Goal: Book appointment/travel/reservation

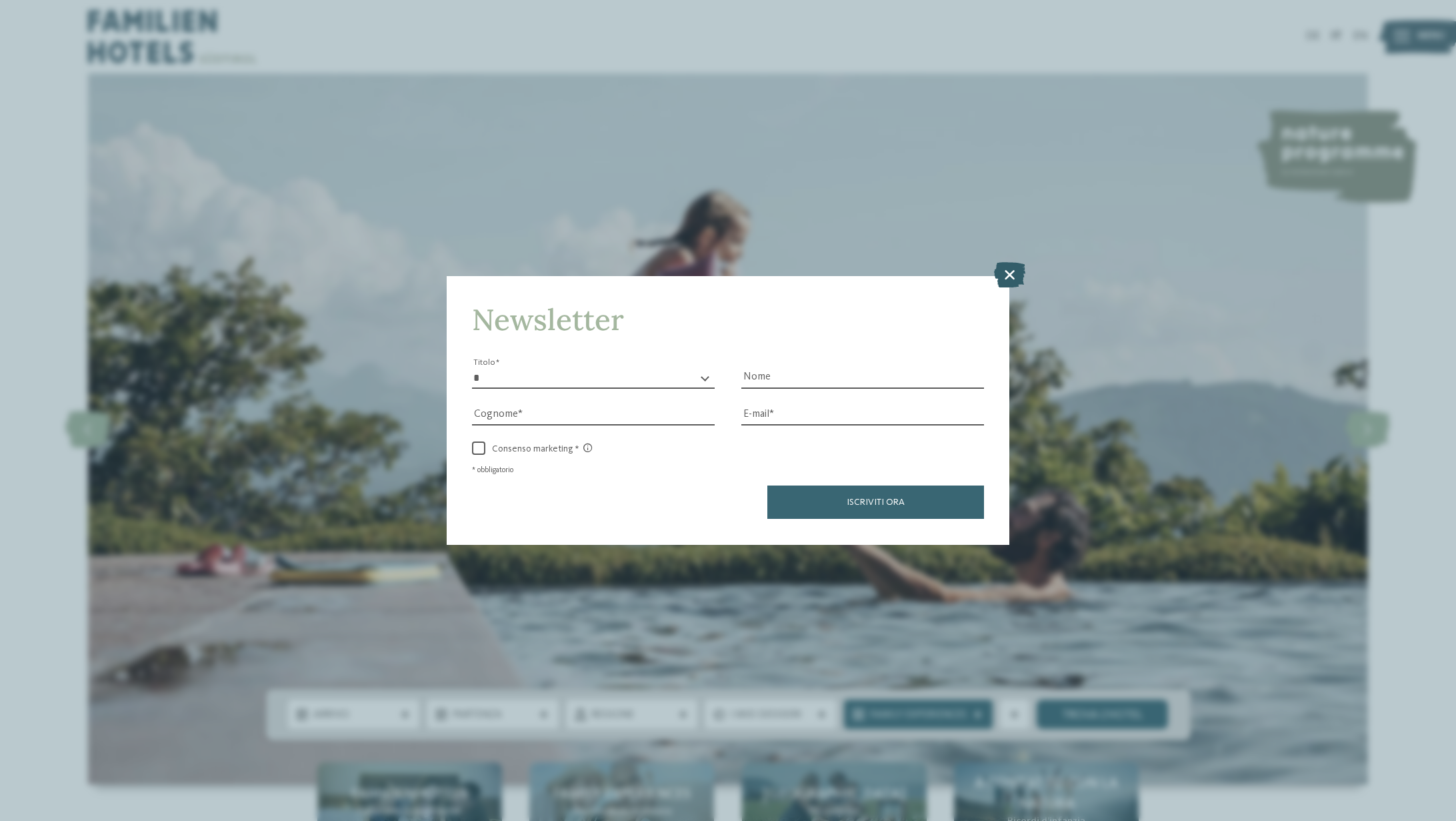
click at [1012, 270] on icon at bounding box center [1010, 275] width 31 height 25
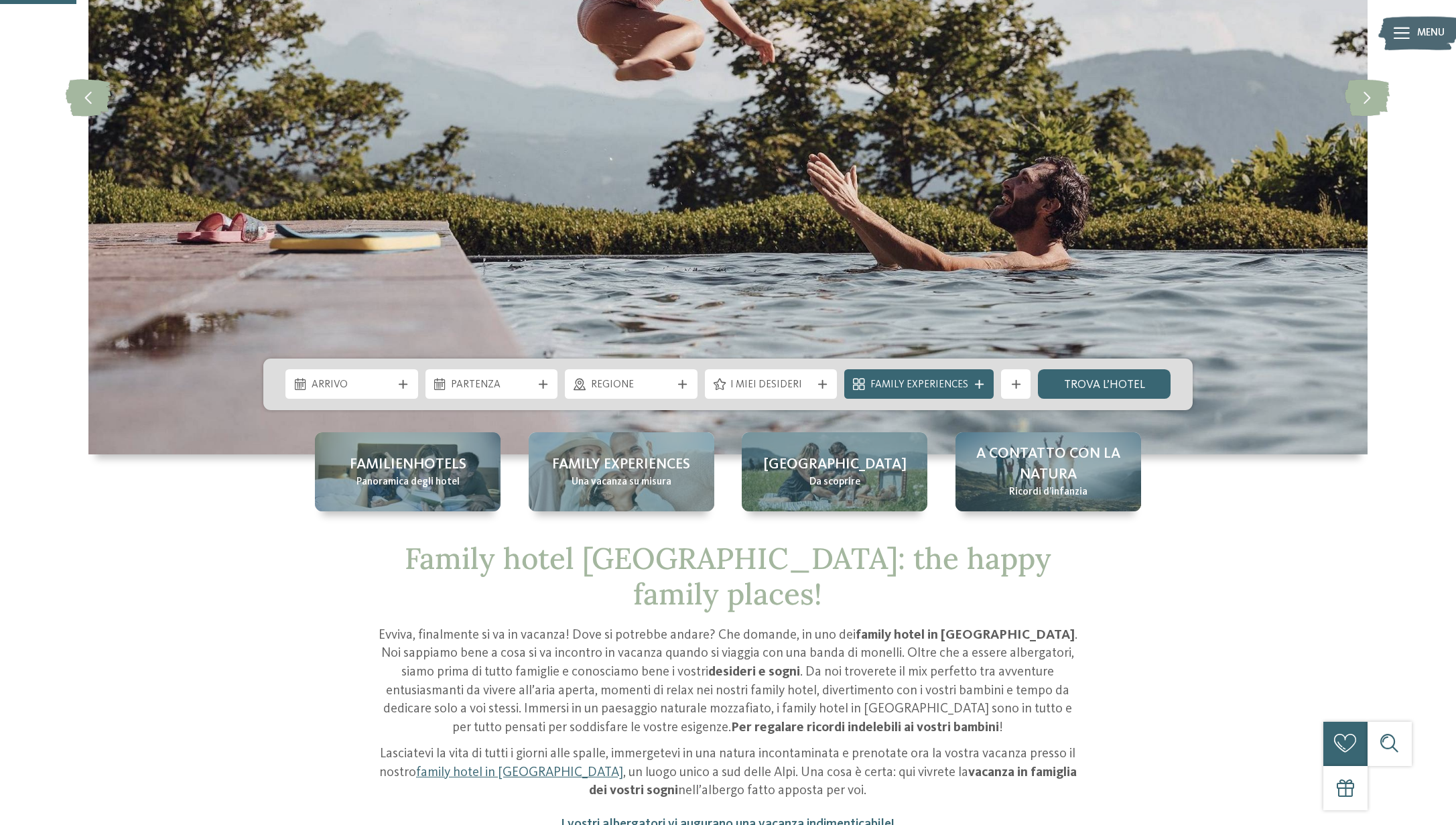
scroll to position [336, 0]
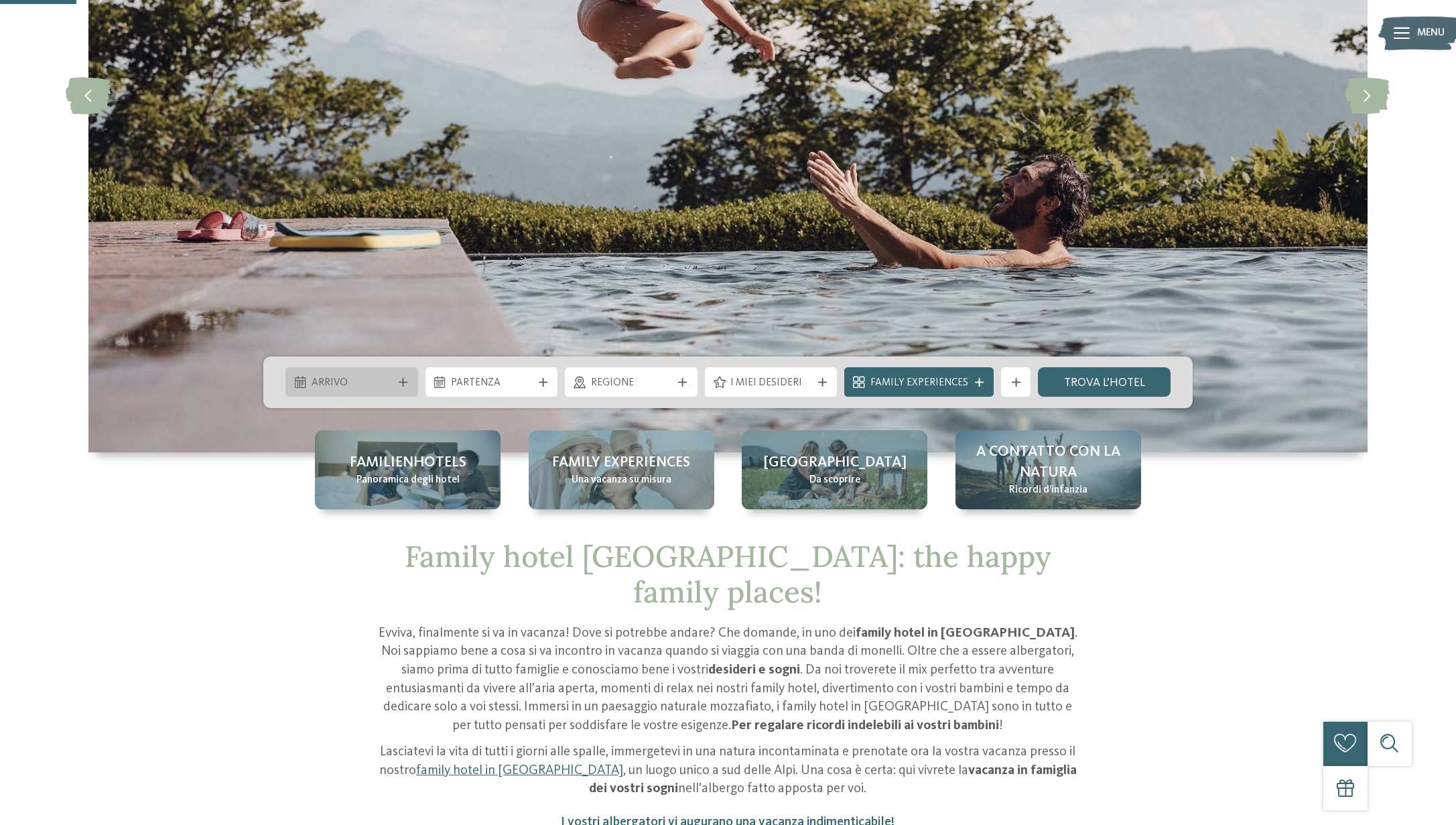
click at [401, 378] on icon at bounding box center [403, 383] width 9 height 9
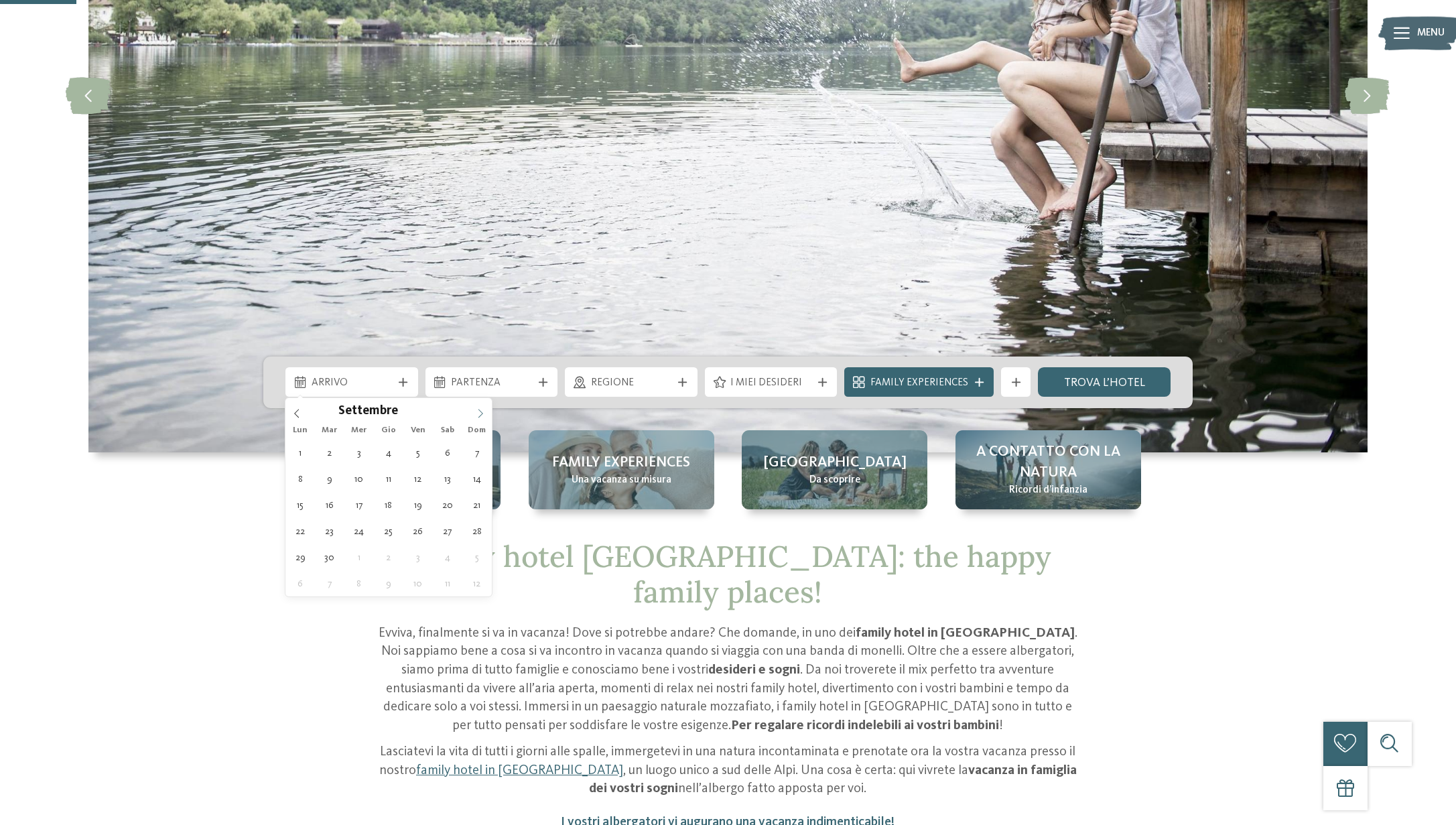
click at [482, 407] on span at bounding box center [480, 410] width 23 height 23
type div "27.12.2025"
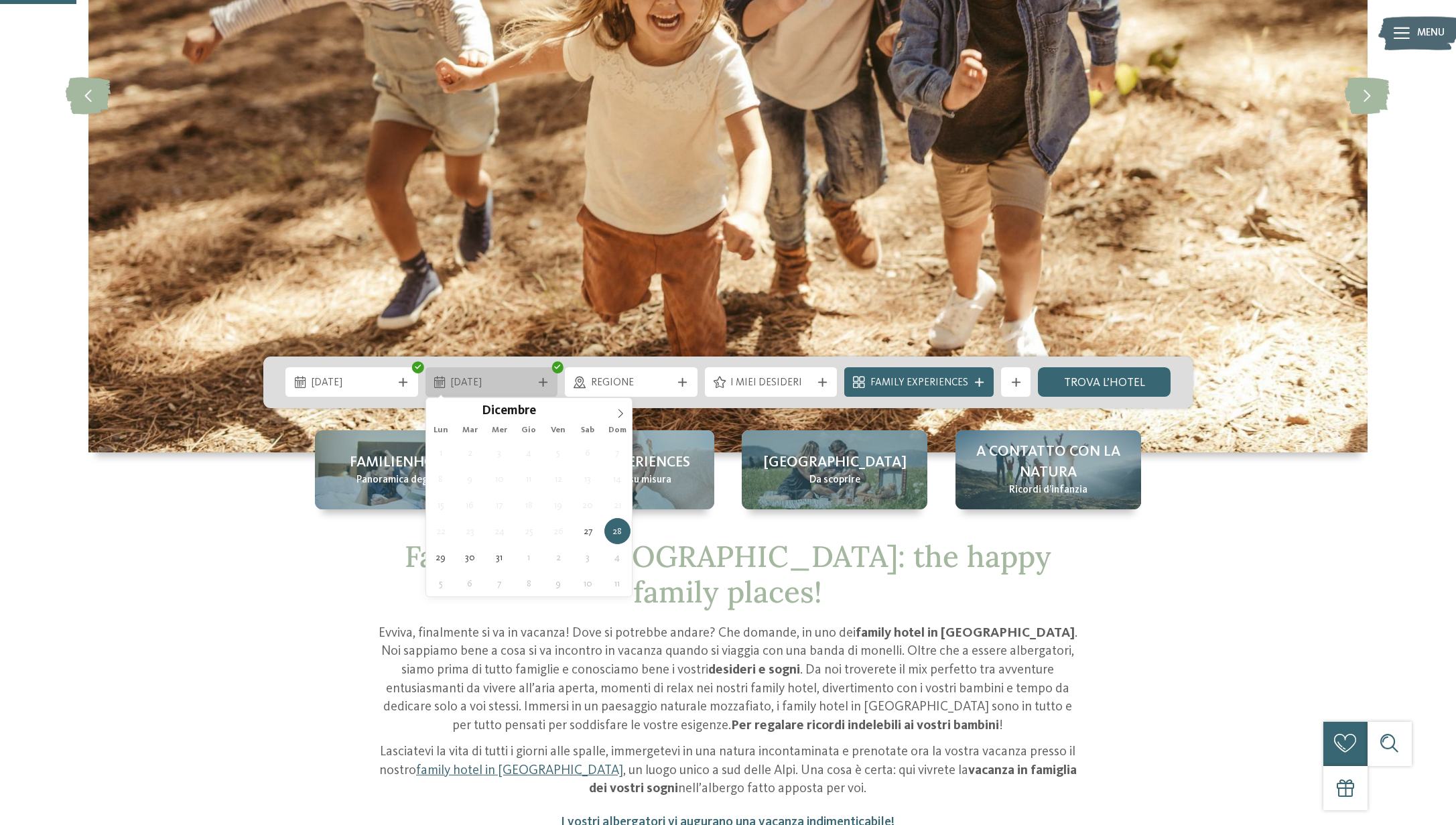
click at [549, 381] on div at bounding box center [543, 383] width 15 height 9
click at [542, 383] on icon at bounding box center [543, 383] width 9 height 9
click at [543, 378] on icon at bounding box center [543, 383] width 9 height 9
type input "****"
click at [619, 407] on span at bounding box center [620, 410] width 23 height 23
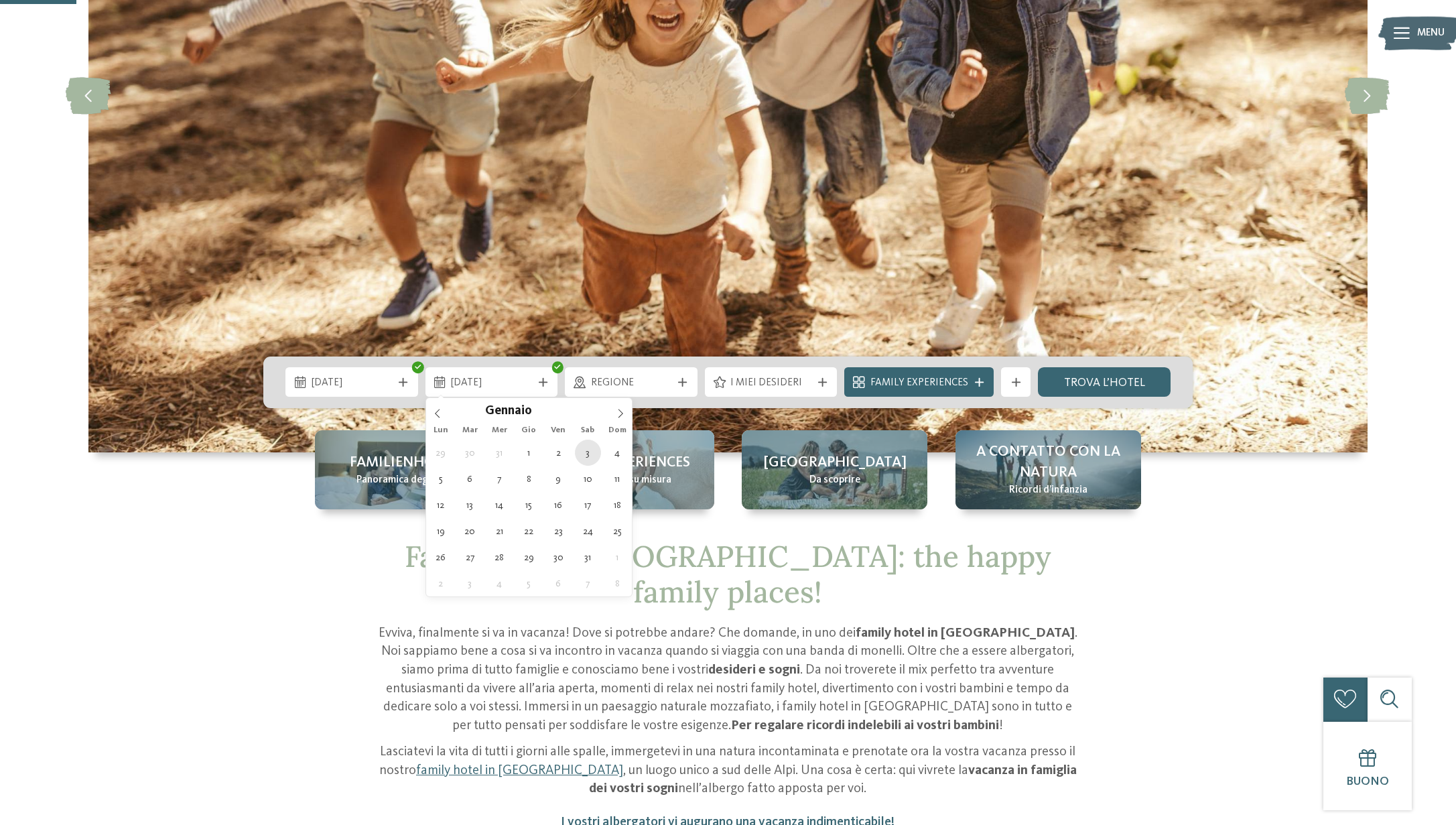
type div "03.01.2026"
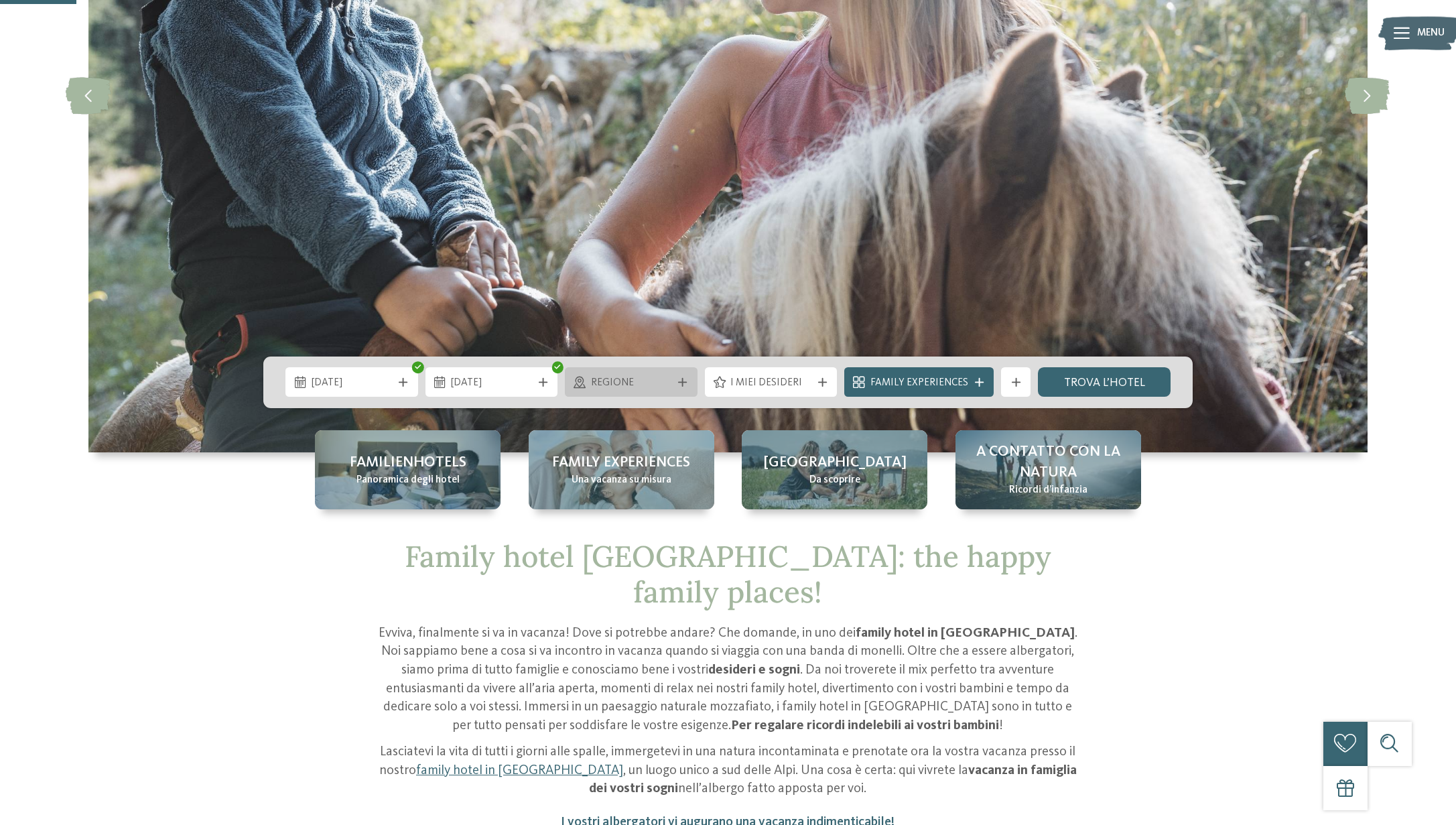
click at [679, 376] on div "Regione" at bounding box center [632, 382] width 133 height 30
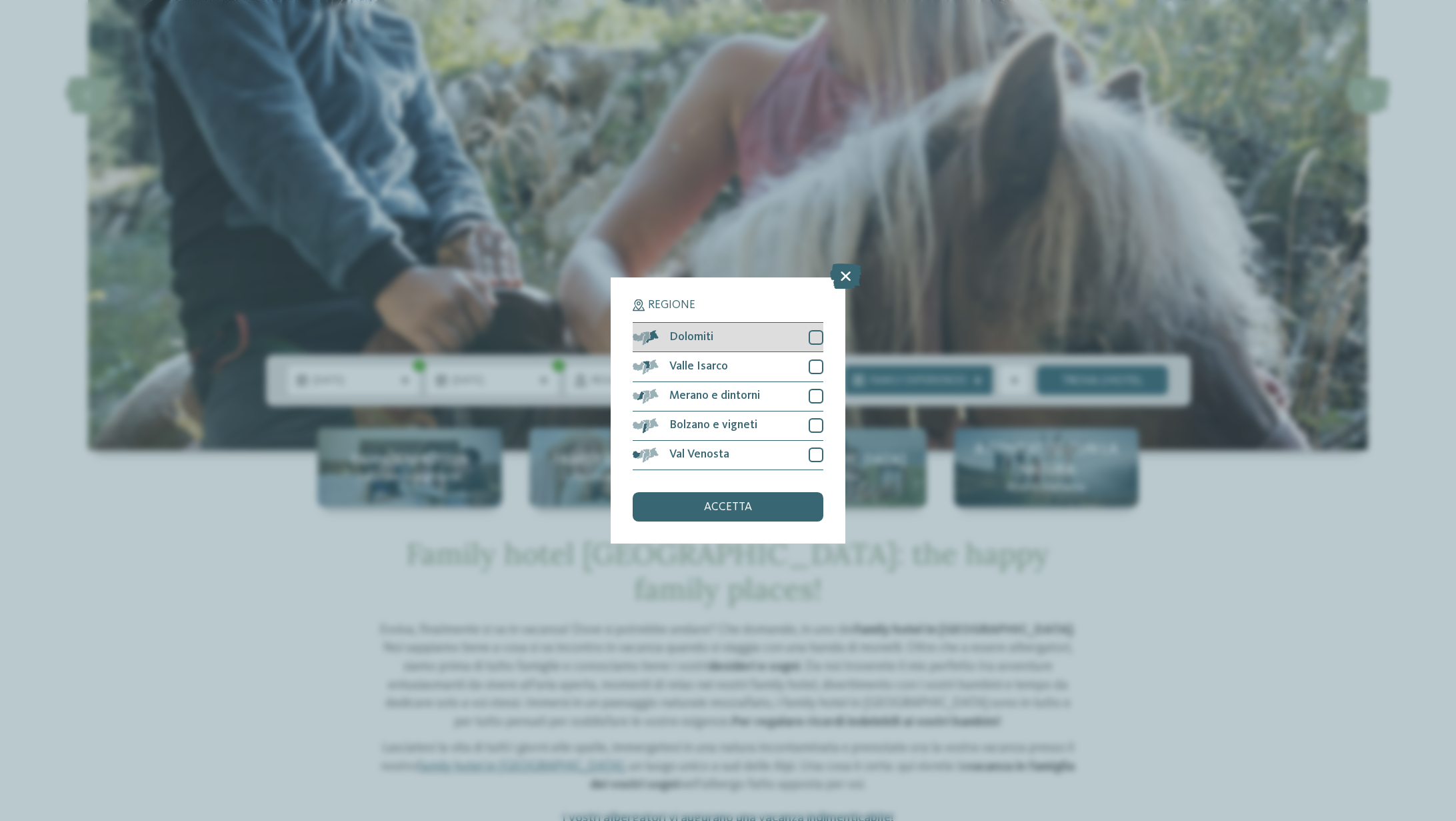
click at [702, 334] on span "Dolomiti" at bounding box center [691, 337] width 44 height 12
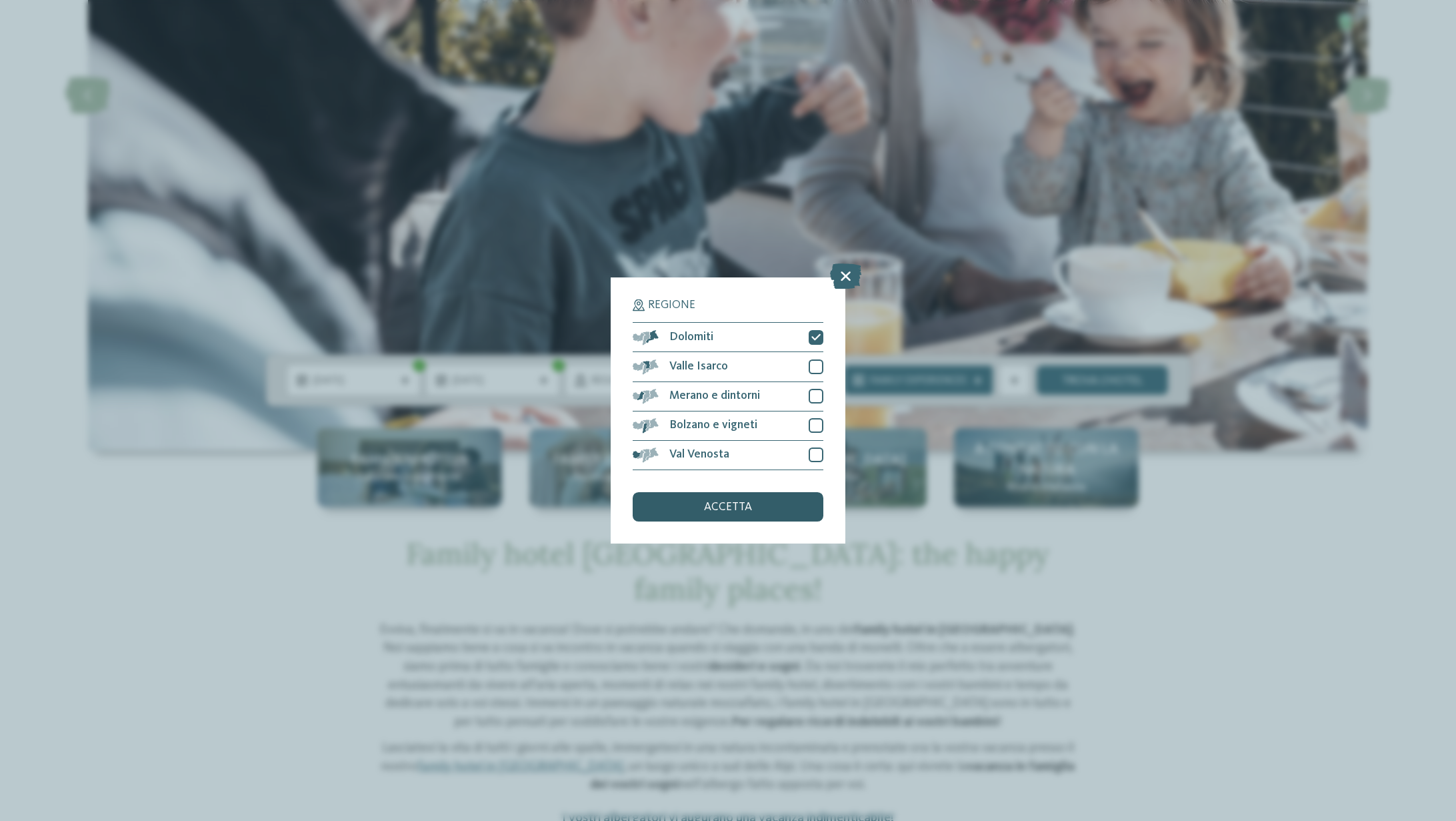
click at [731, 511] on span "accetta" at bounding box center [728, 508] width 48 height 12
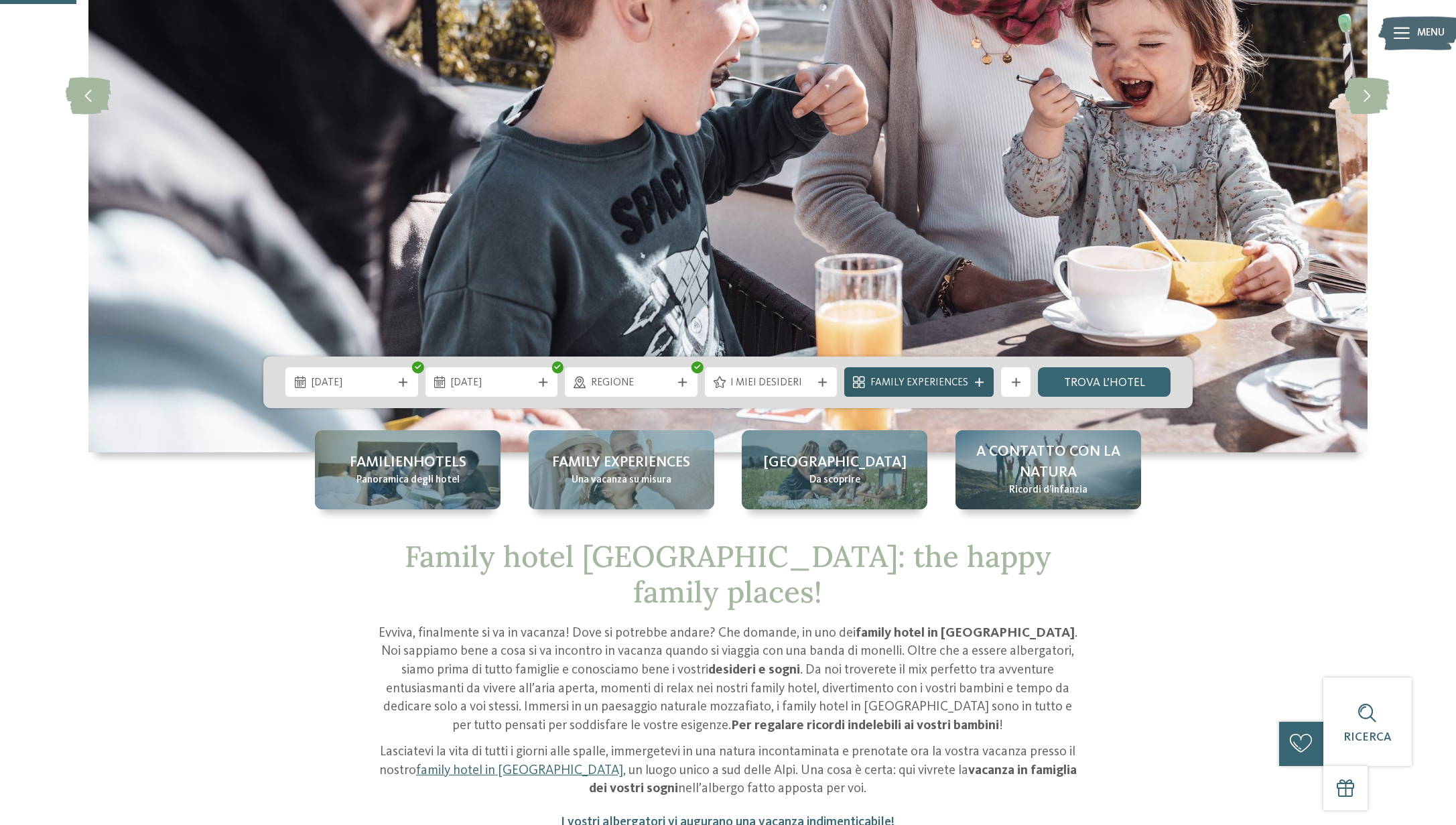
click at [981, 383] on icon at bounding box center [979, 383] width 9 height 9
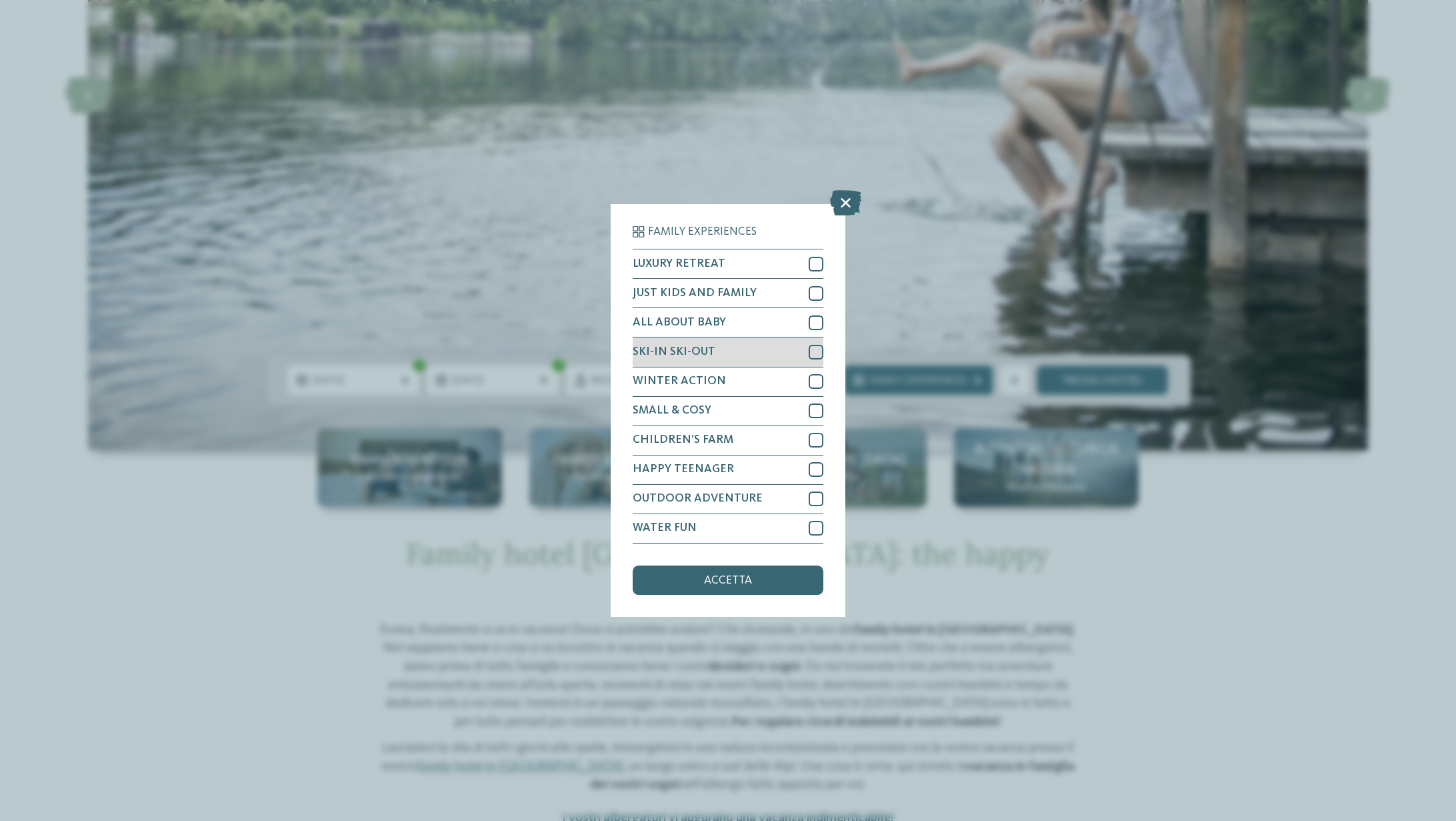
click at [809, 353] on div at bounding box center [817, 352] width 15 height 15
click at [812, 290] on div at bounding box center [817, 293] width 15 height 15
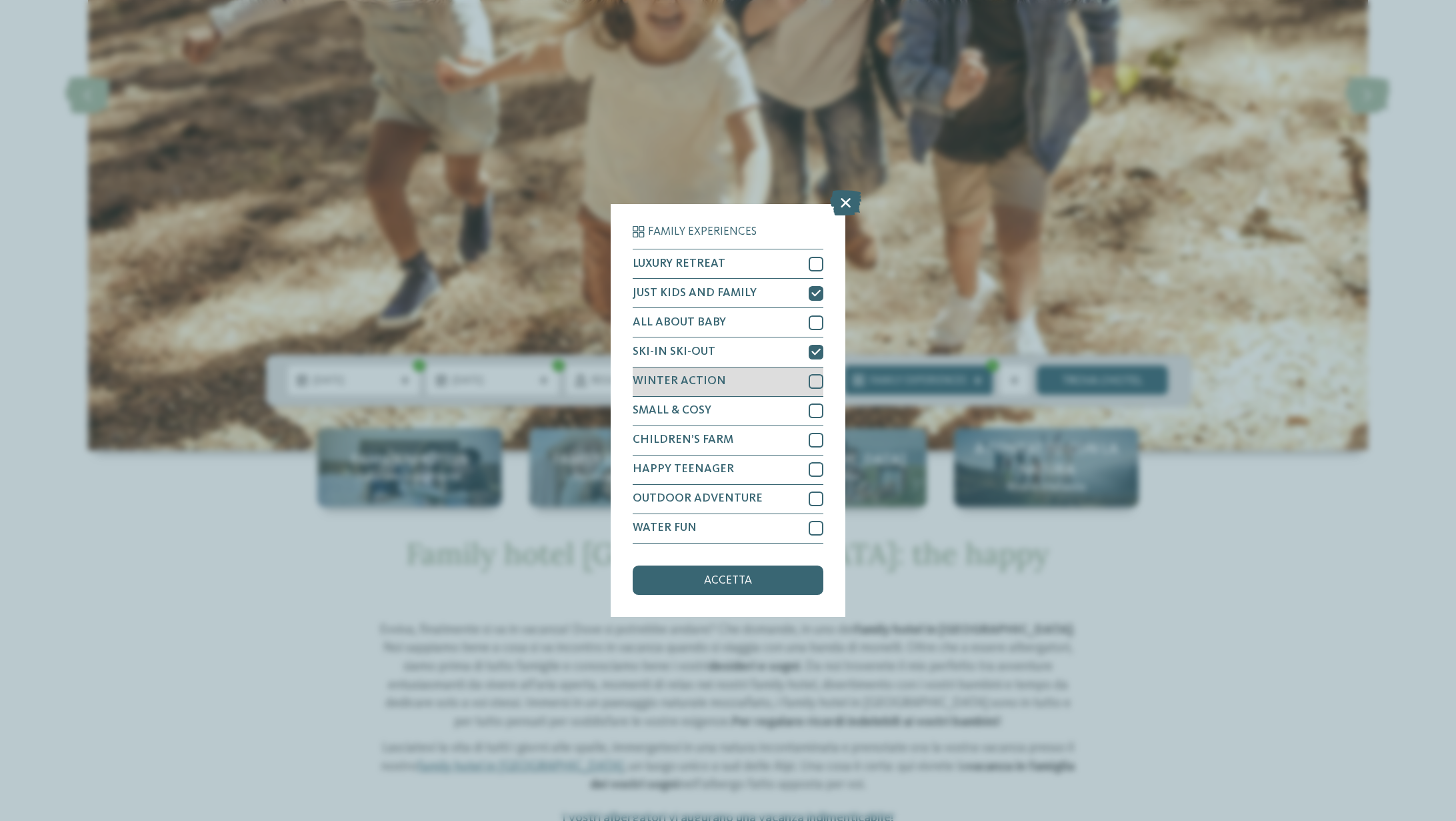
click at [808, 385] on div "WINTER ACTION" at bounding box center [728, 382] width 190 height 30
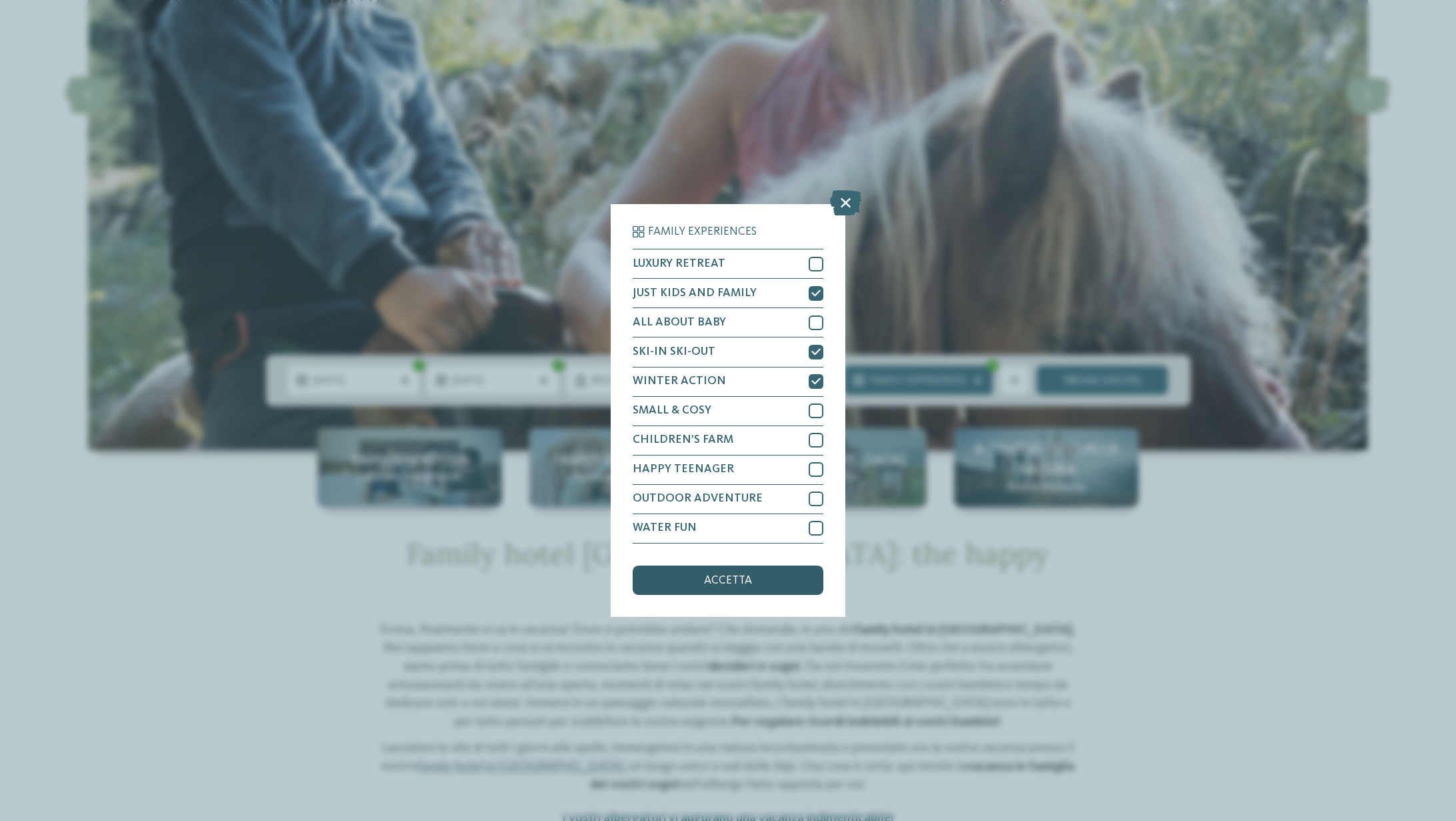
click at [776, 586] on div "accetta" at bounding box center [728, 580] width 190 height 30
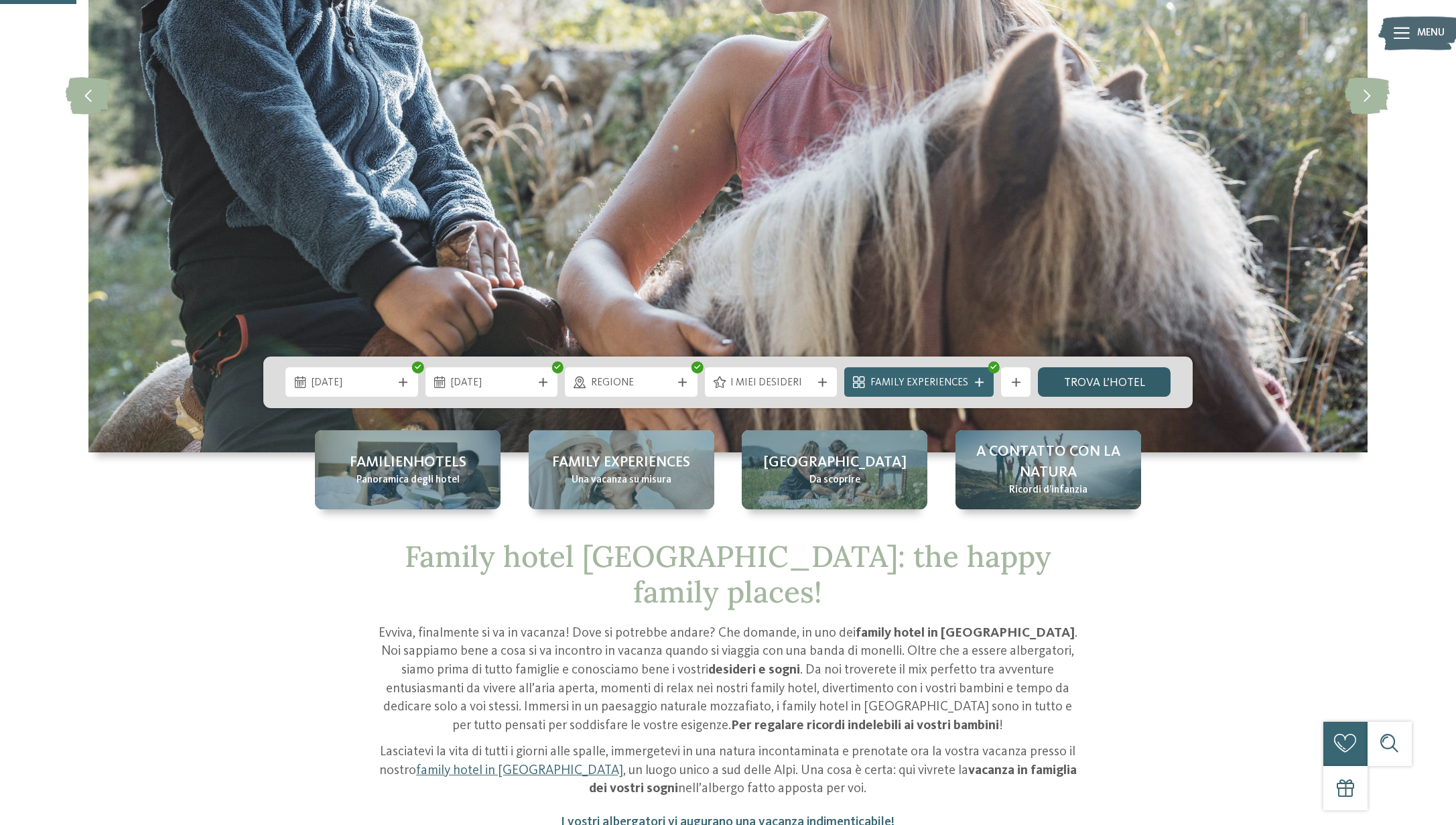
click at [1105, 385] on link "trova l’hotel" at bounding box center [1104, 382] width 133 height 30
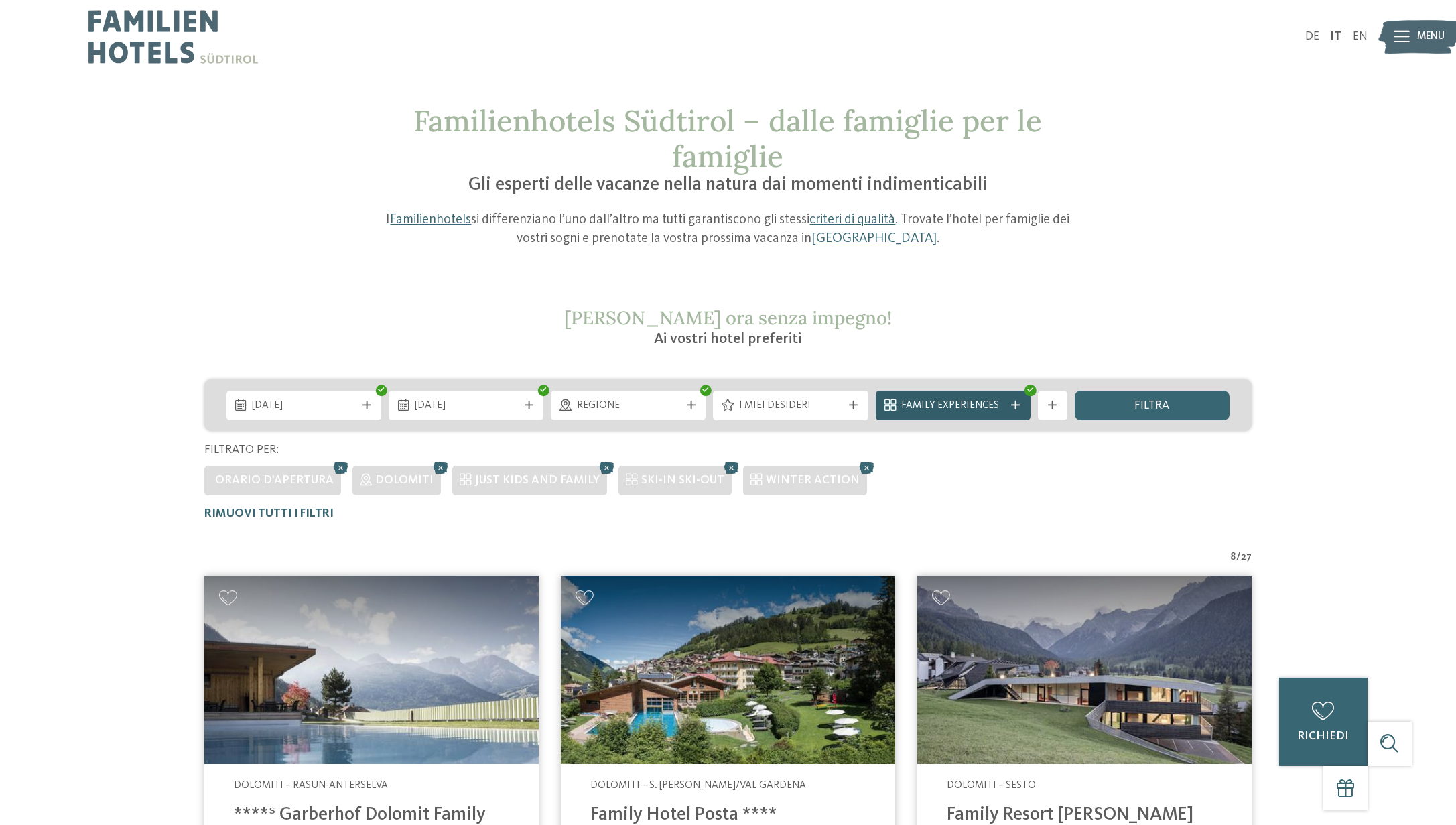
click at [1021, 405] on div at bounding box center [1016, 405] width 15 height 9
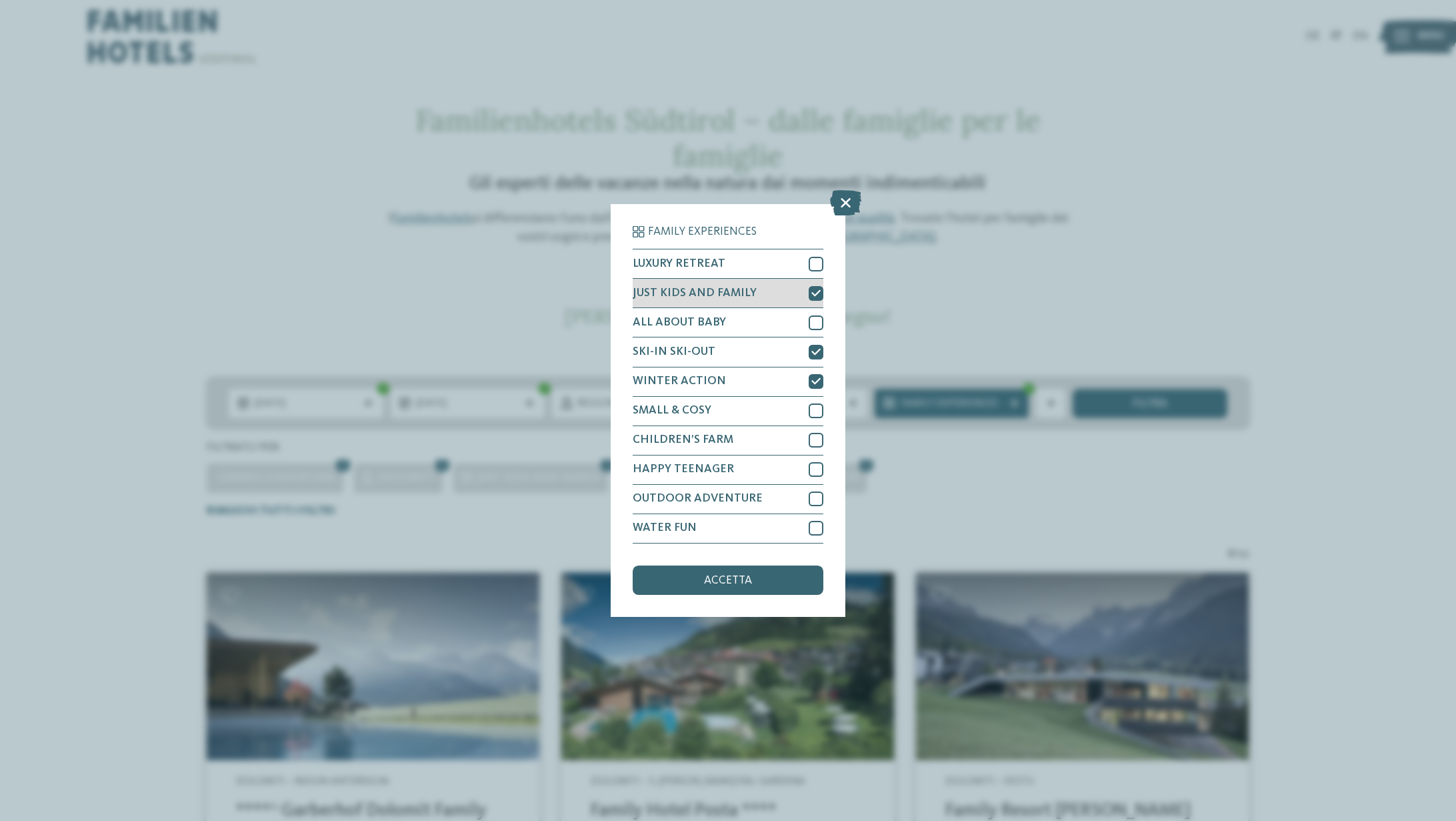
click at [819, 292] on icon at bounding box center [816, 293] width 10 height 9
click at [821, 342] on div "SKI-IN SKI-OUT" at bounding box center [728, 352] width 190 height 30
click at [816, 379] on icon at bounding box center [816, 381] width 10 height 9
click at [731, 581] on span "accetta" at bounding box center [728, 581] width 48 height 12
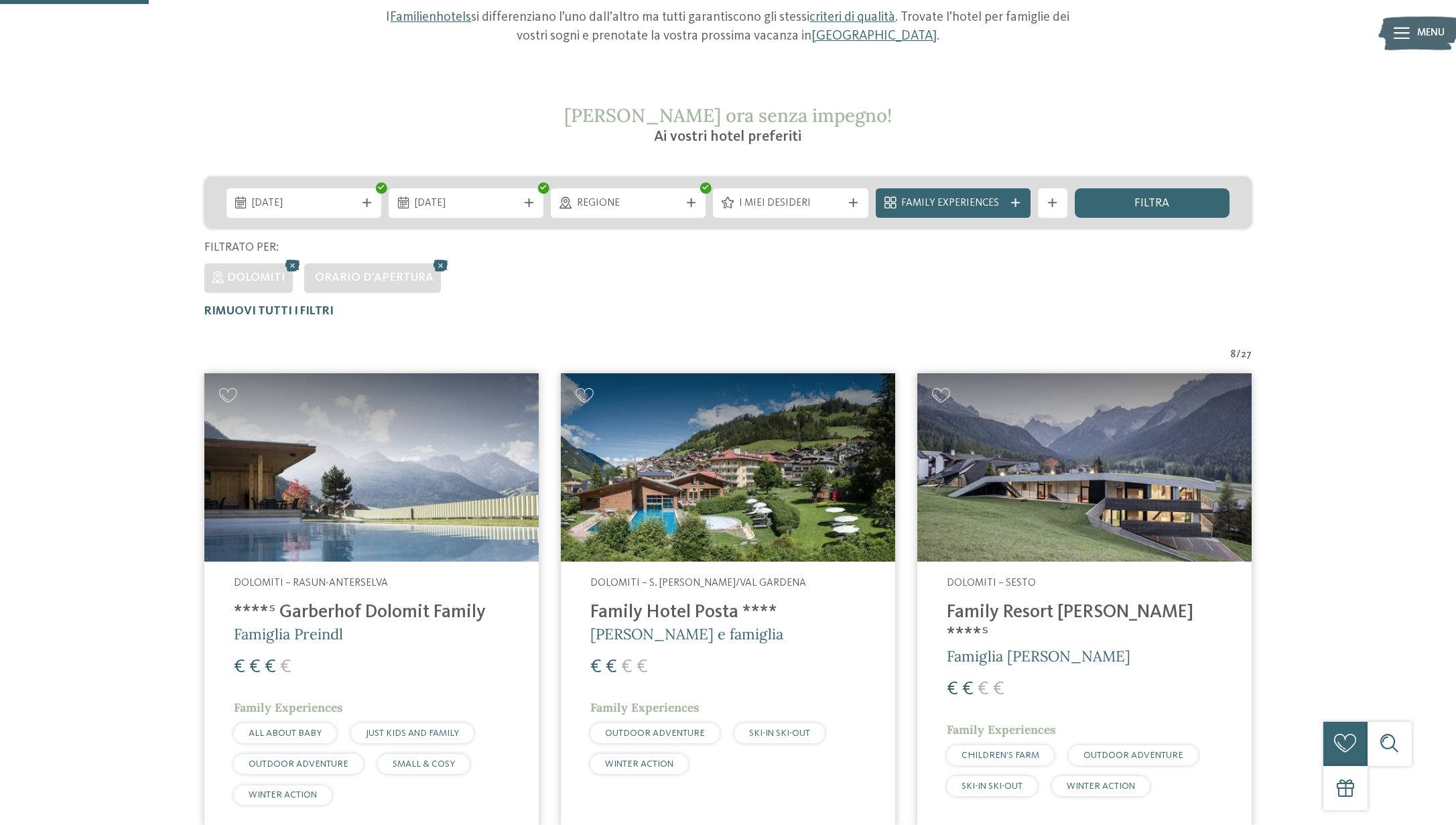
scroll to position [210, 0]
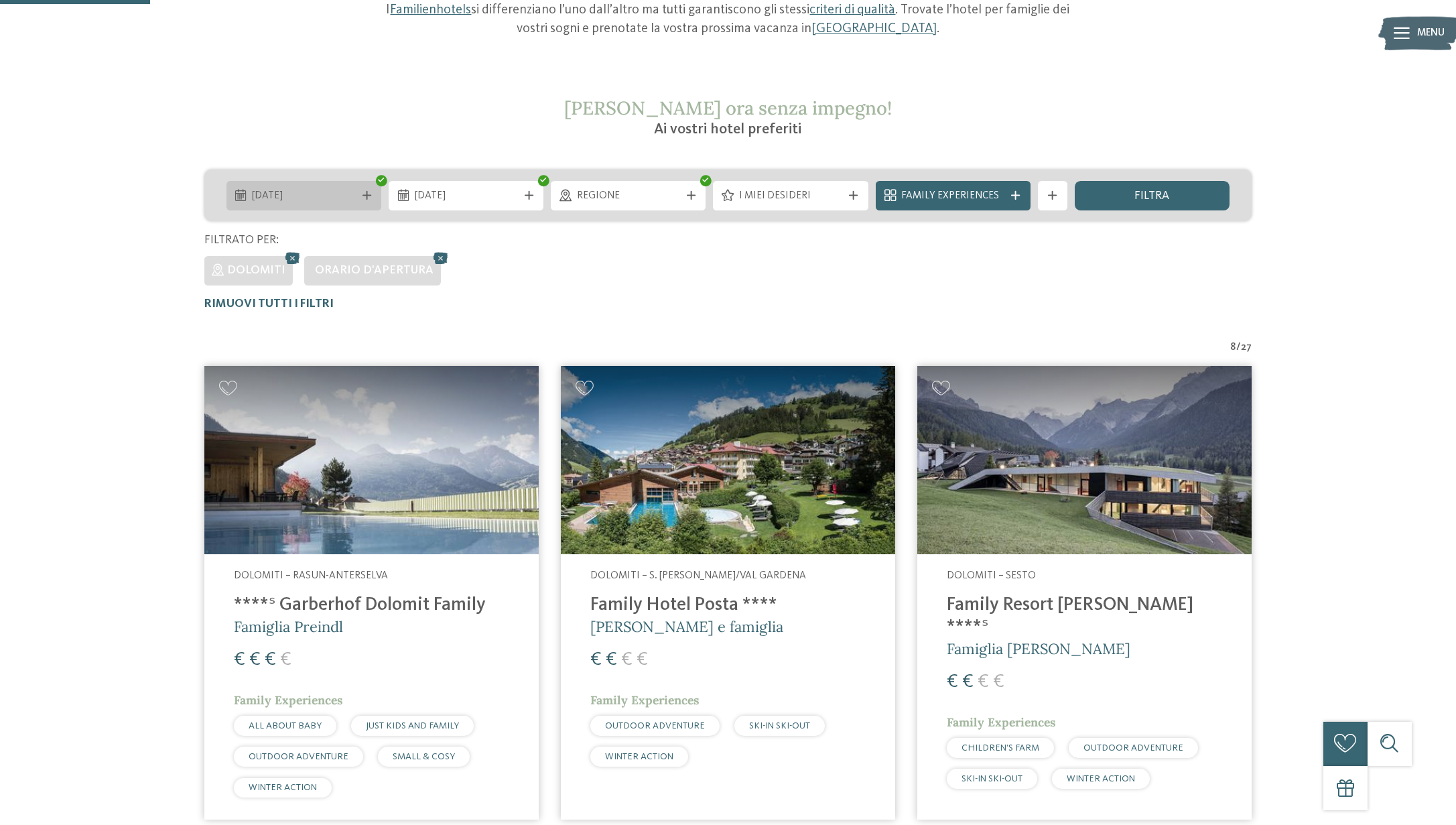
click at [364, 192] on icon at bounding box center [367, 195] width 9 height 9
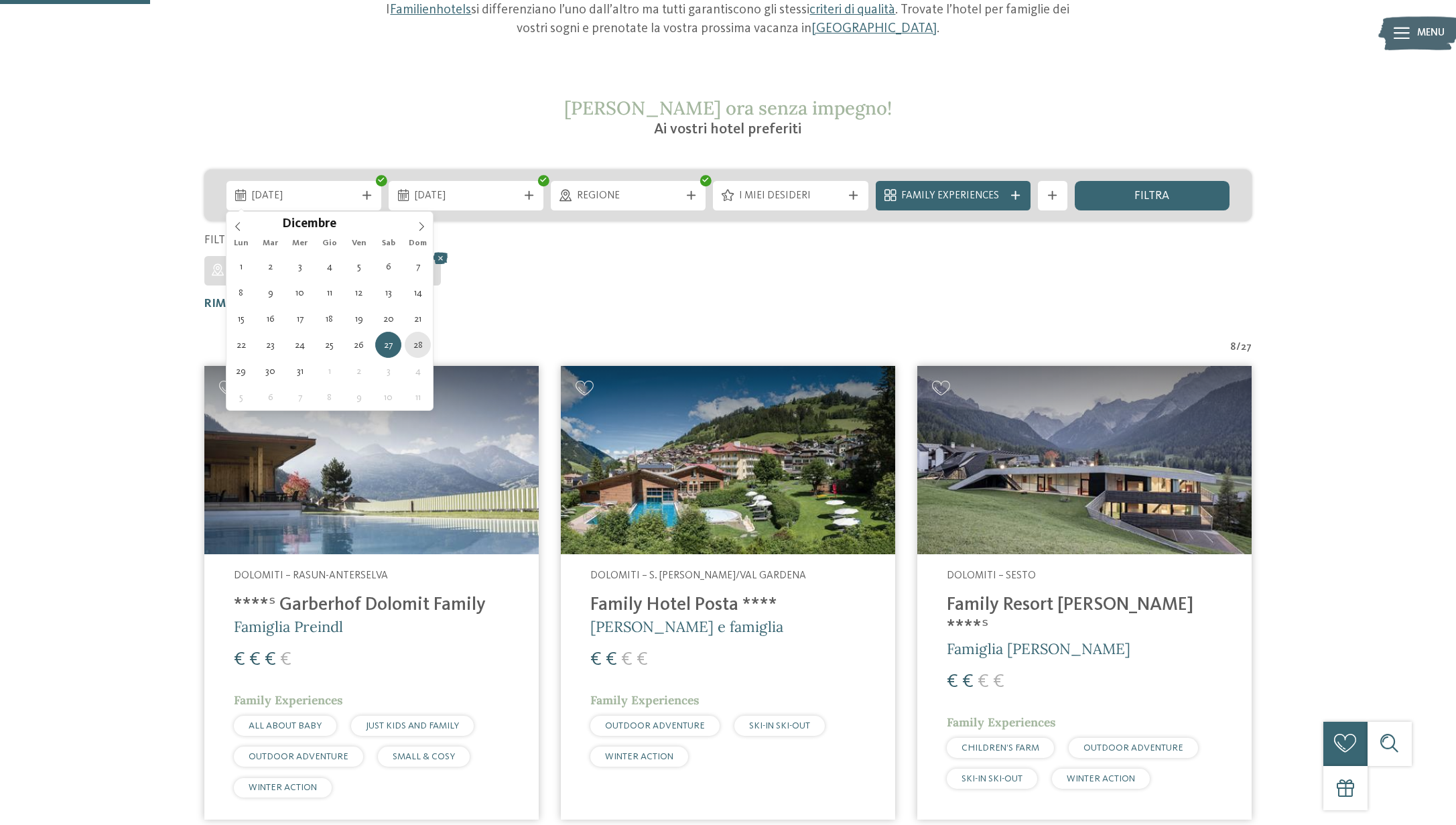
type div "28.12.2025"
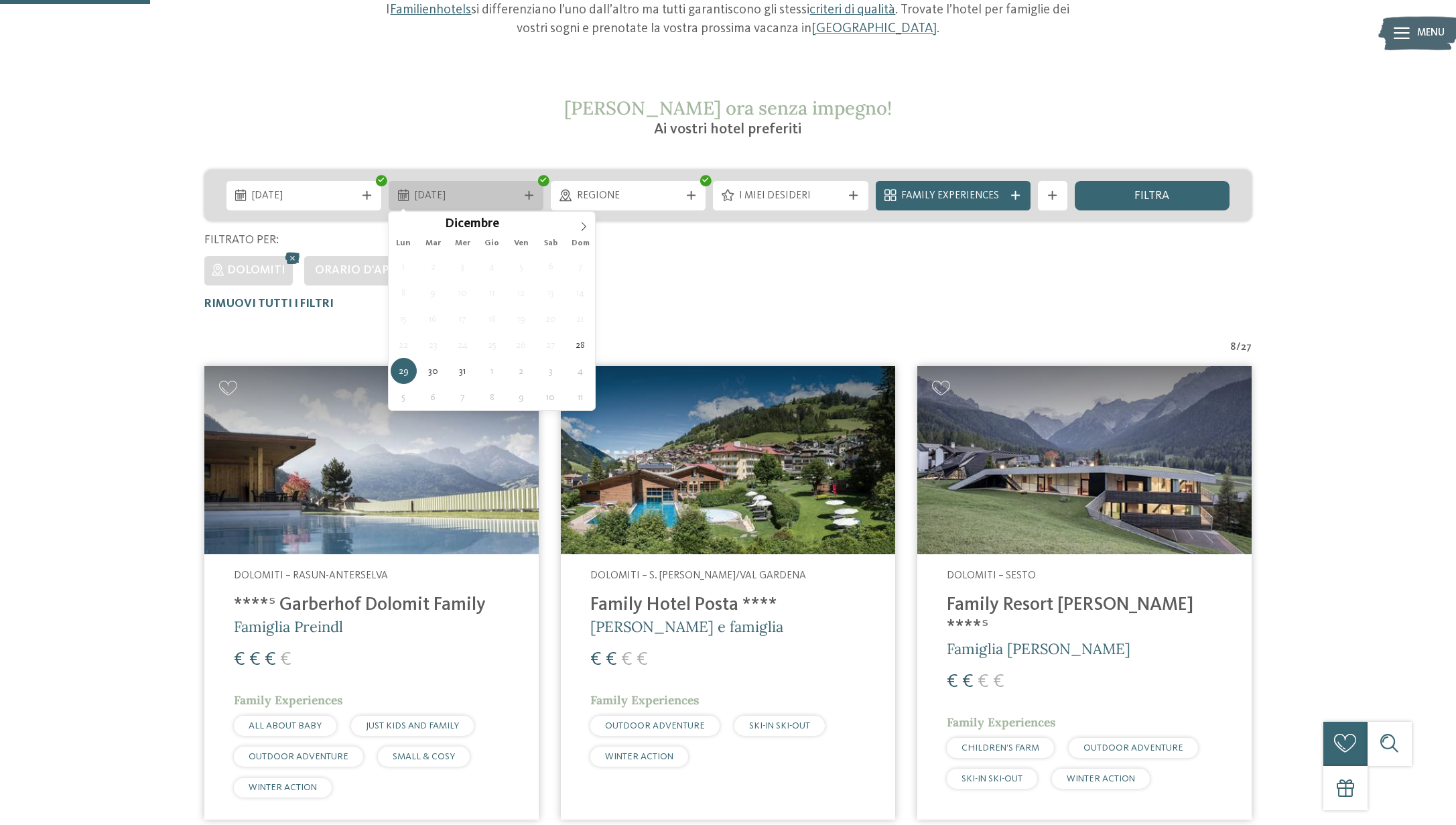
click at [528, 194] on icon at bounding box center [530, 195] width 9 height 9
type input "****"
click at [581, 219] on span at bounding box center [583, 223] width 23 height 23
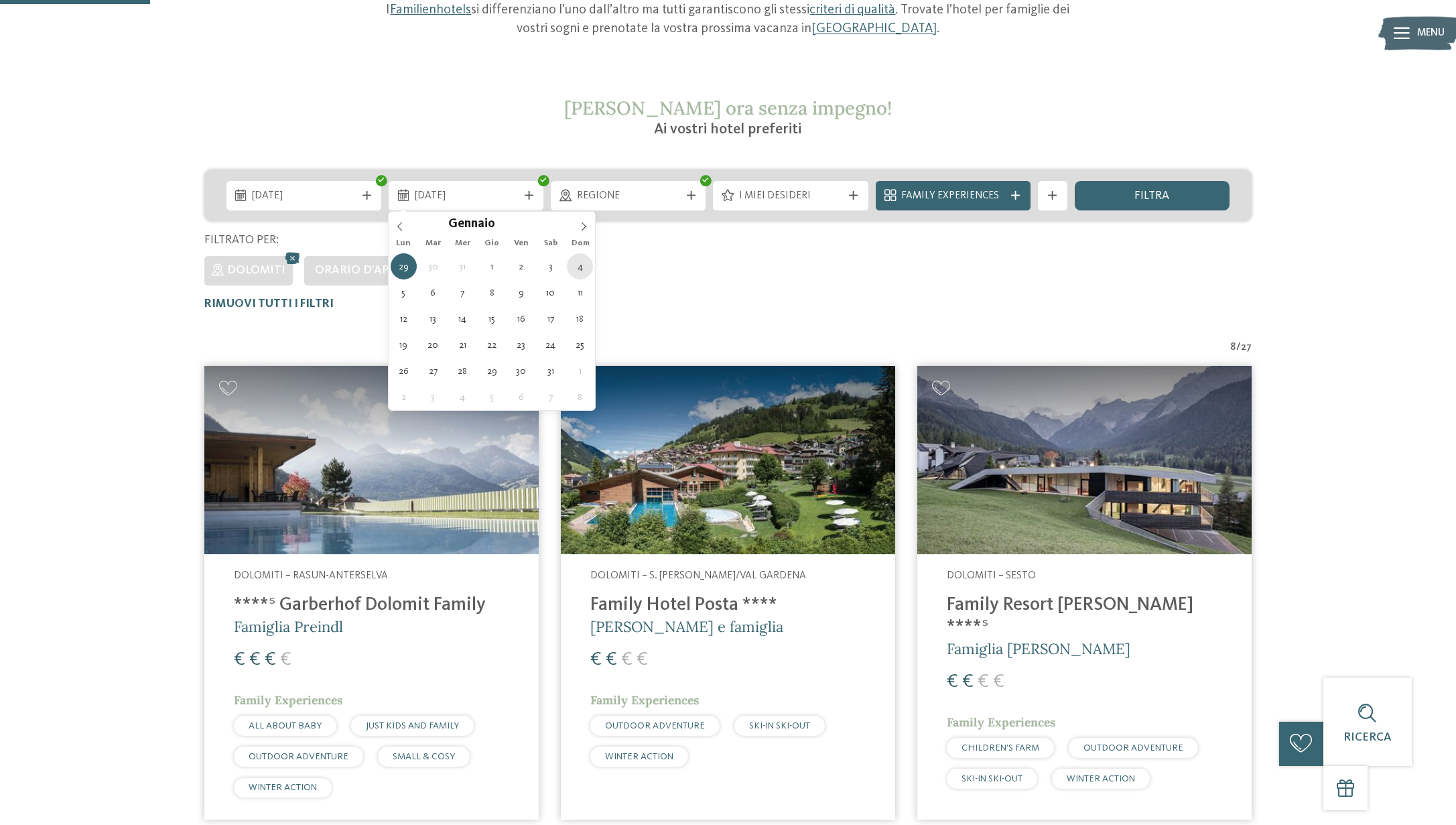
type div "04.01.2026"
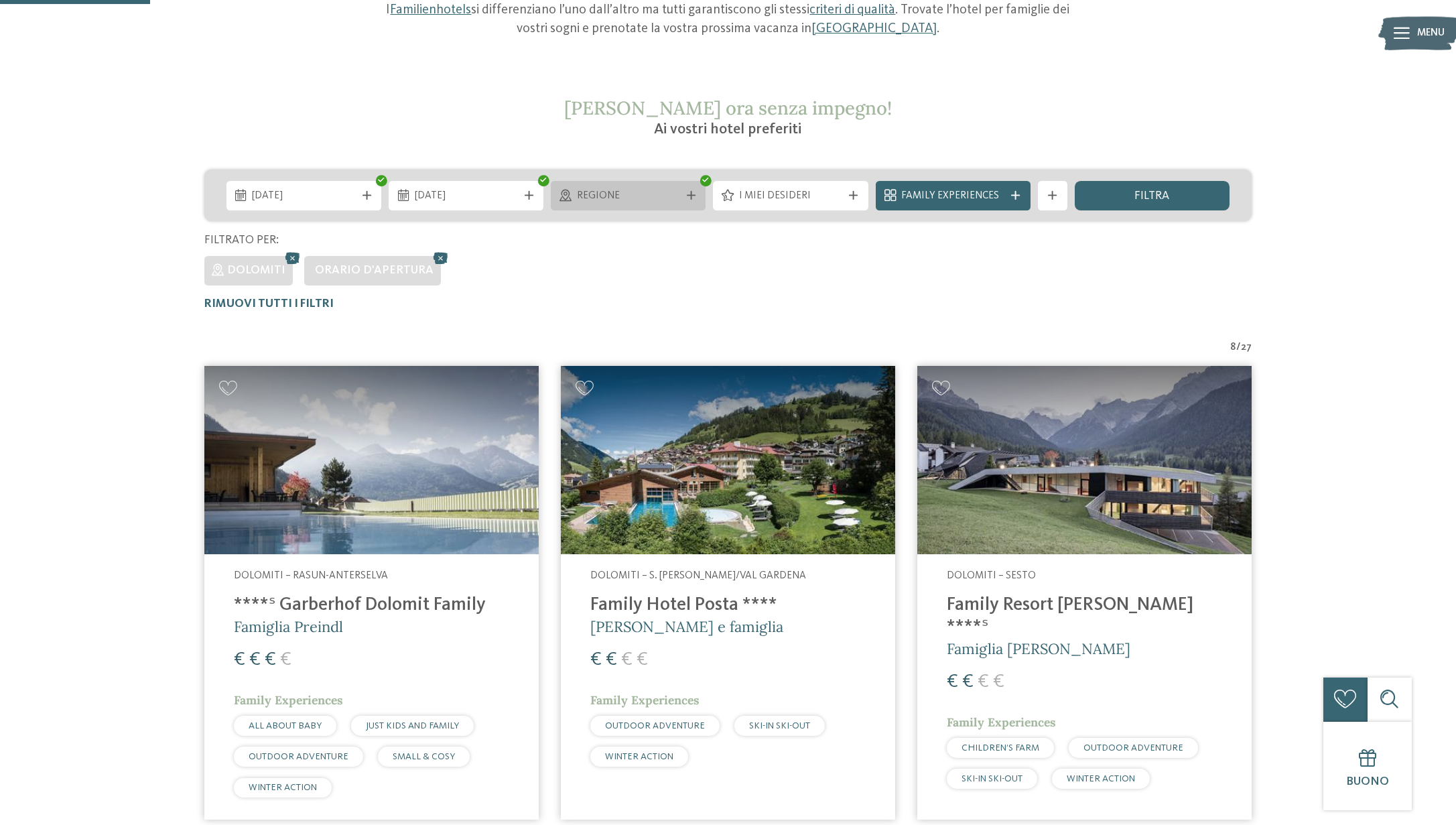
click at [699, 192] on div "Regione" at bounding box center [629, 196] width 155 height 30
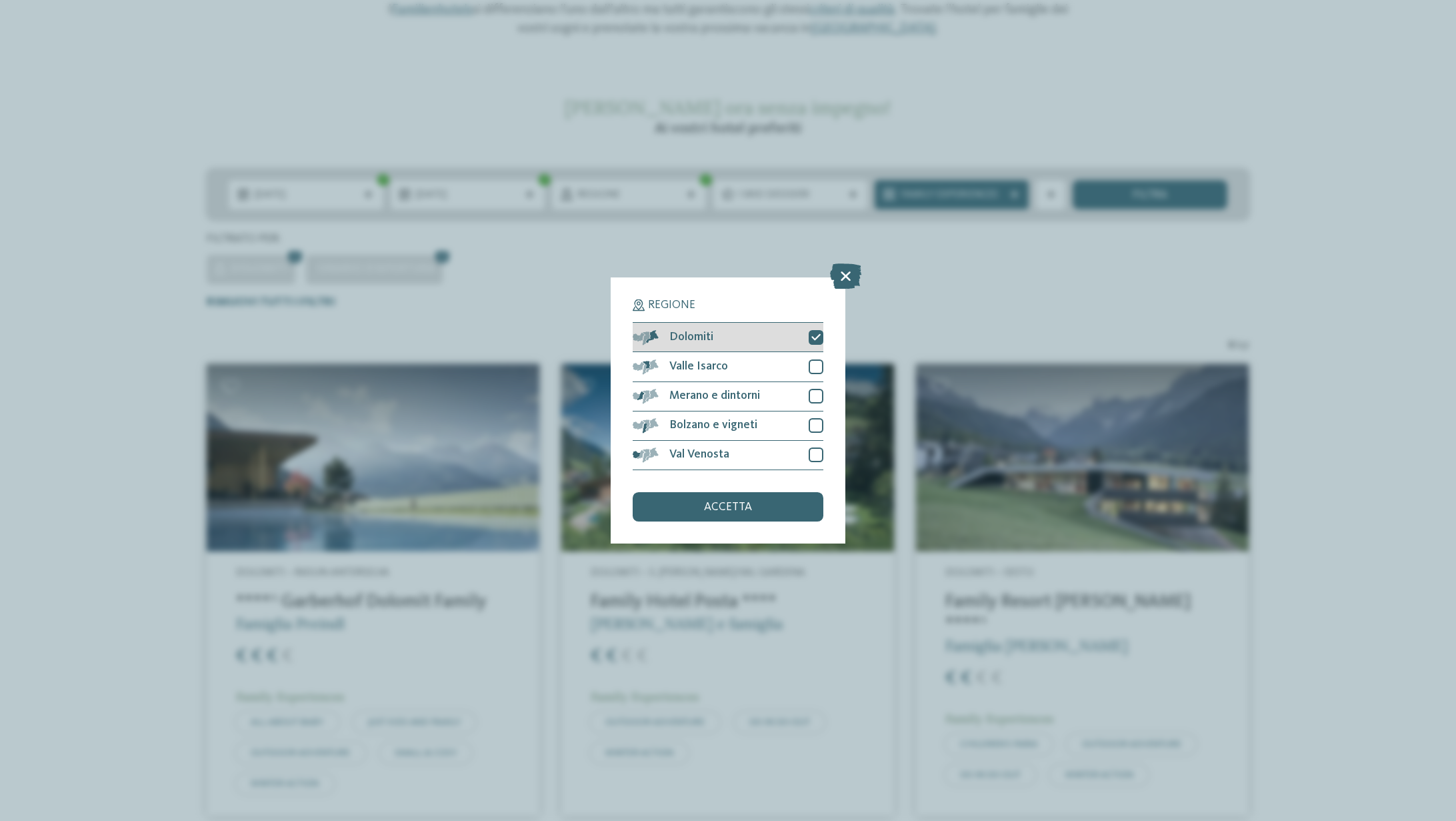
click at [814, 333] on icon at bounding box center [816, 337] width 10 height 9
click at [814, 333] on div at bounding box center [817, 337] width 15 height 15
click at [705, 508] on span "accetta" at bounding box center [728, 508] width 48 height 12
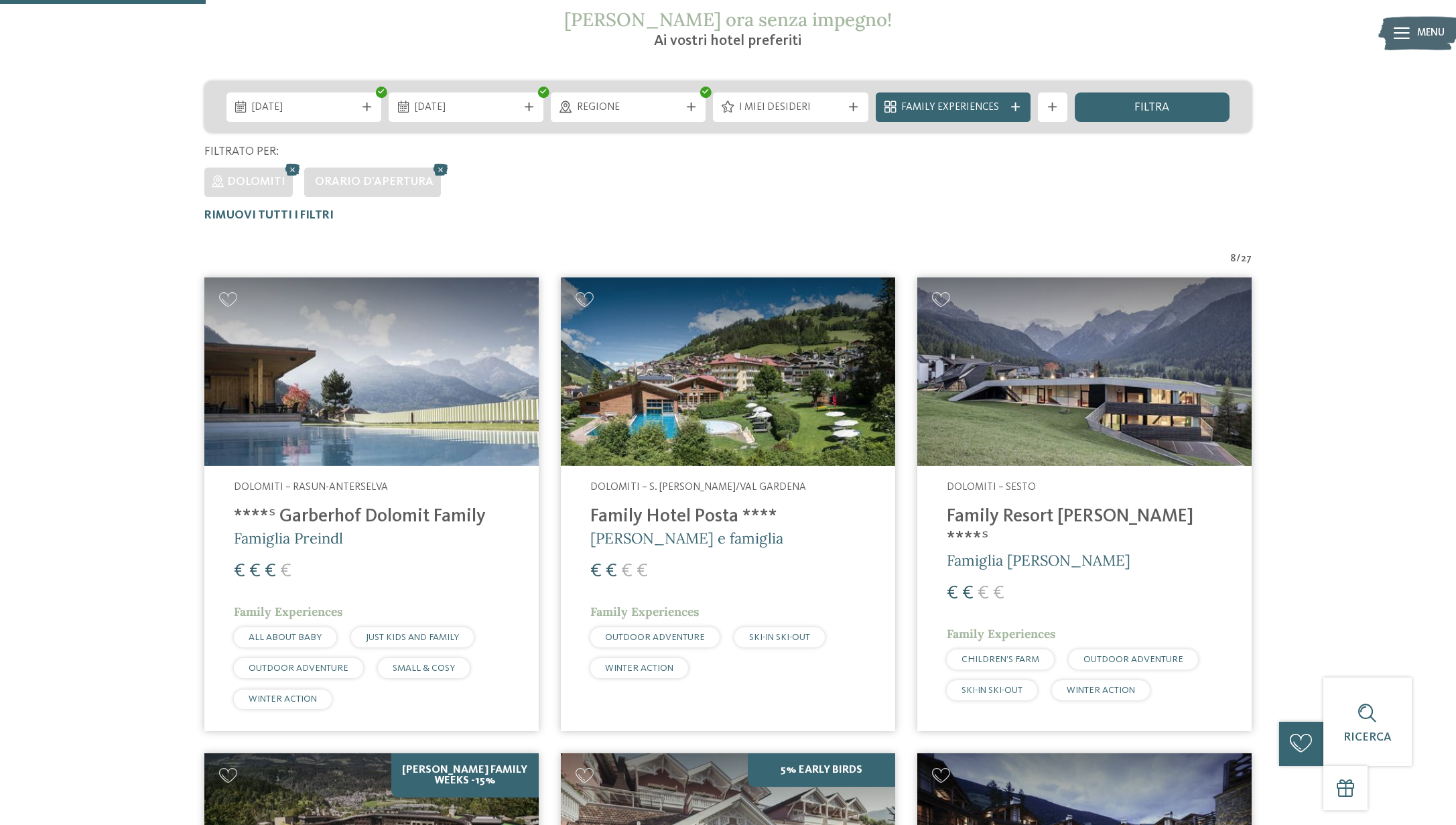
scroll to position [287, 0]
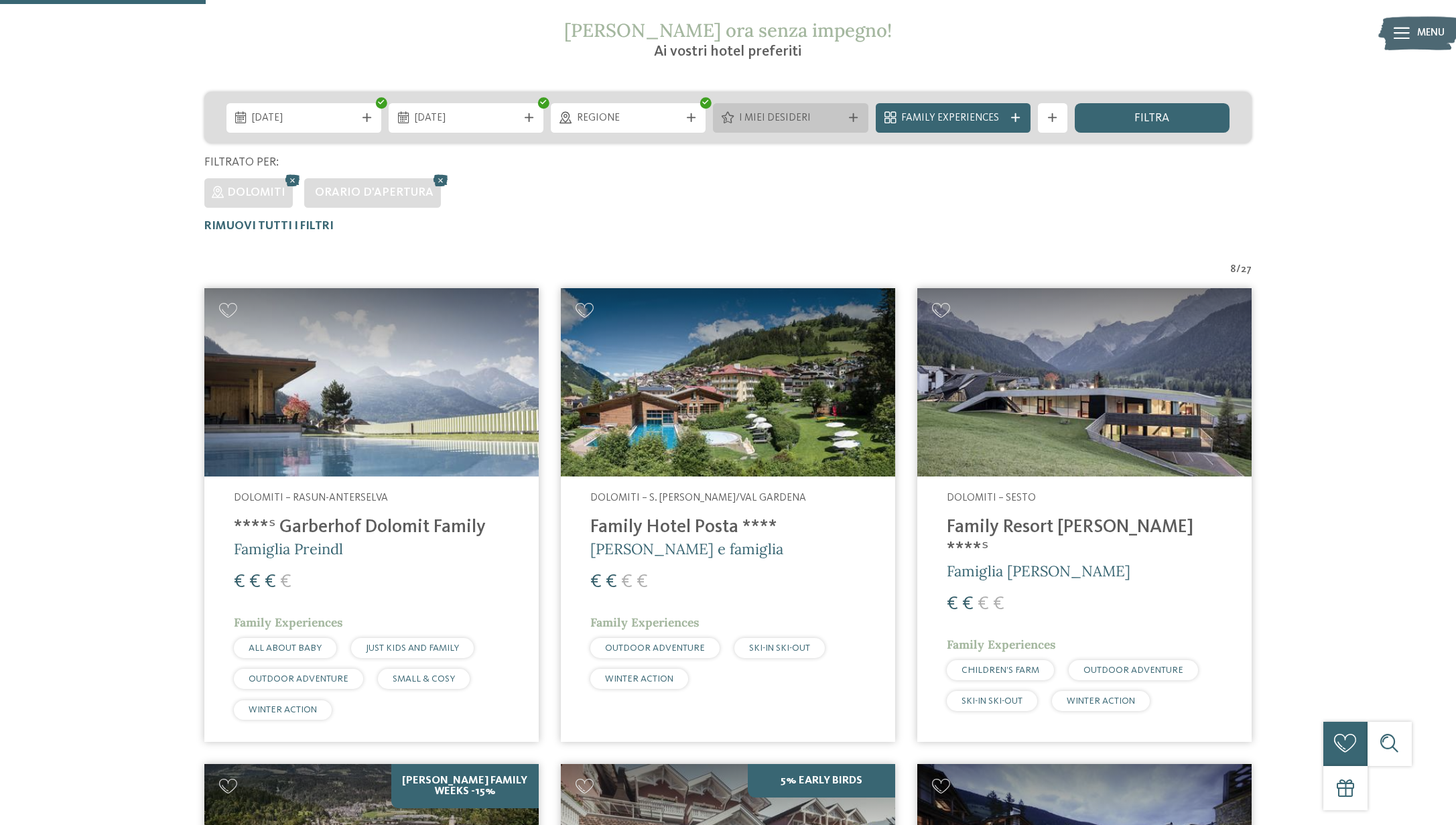
click at [845, 106] on div "I miei desideri" at bounding box center [790, 118] width 155 height 30
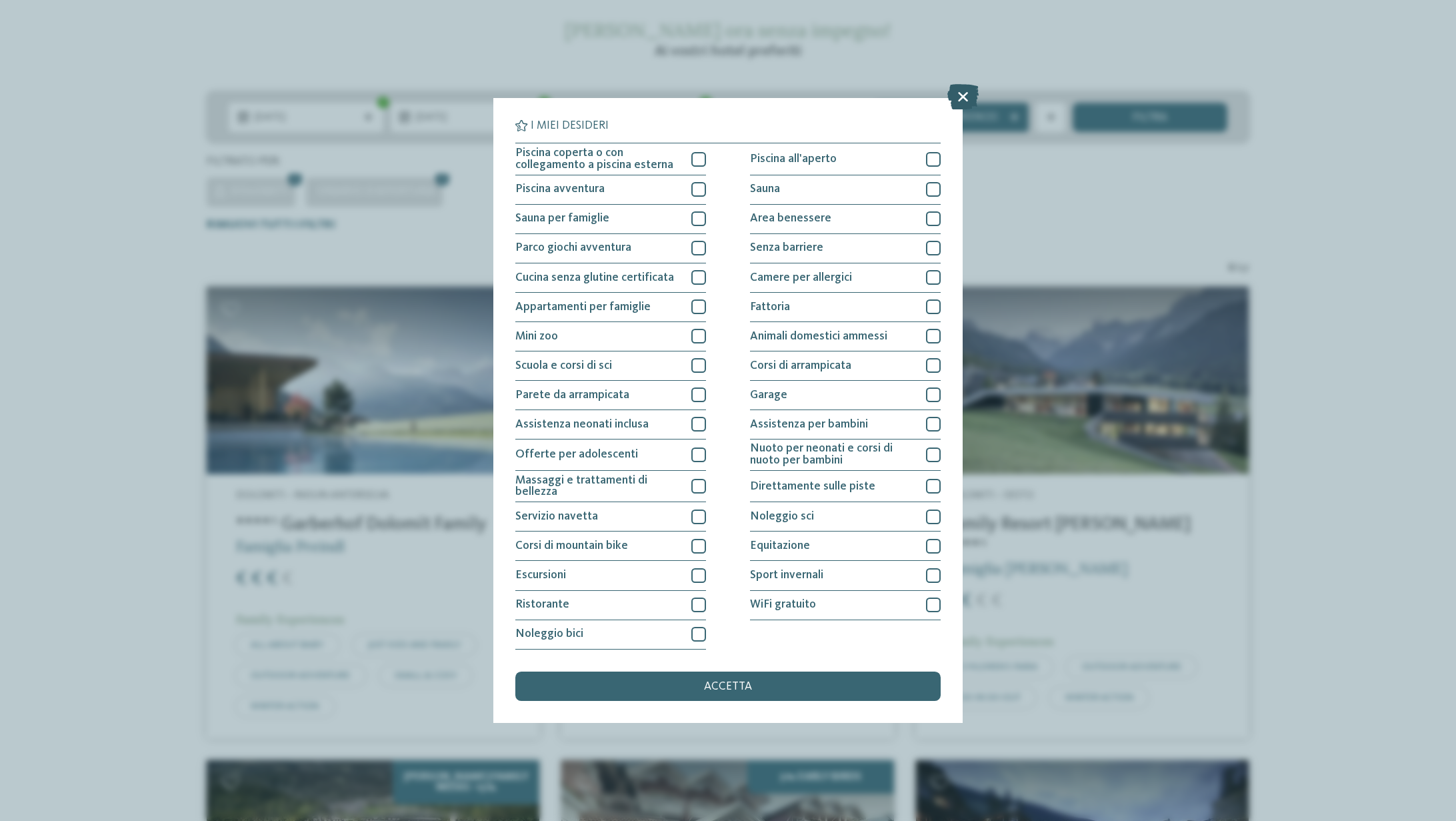
click at [964, 96] on icon at bounding box center [963, 97] width 31 height 25
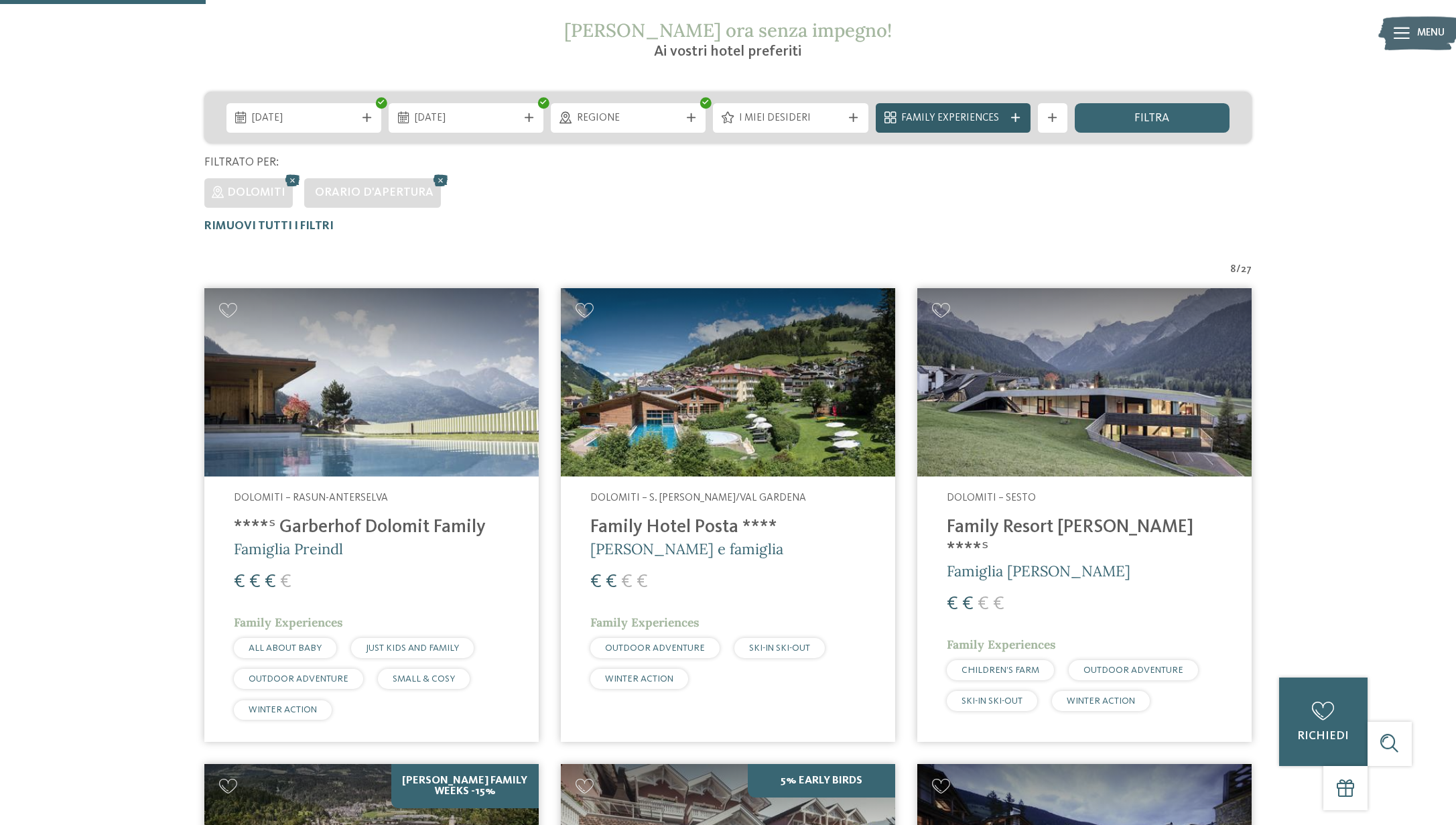
click at [1014, 113] on icon at bounding box center [1016, 118] width 9 height 9
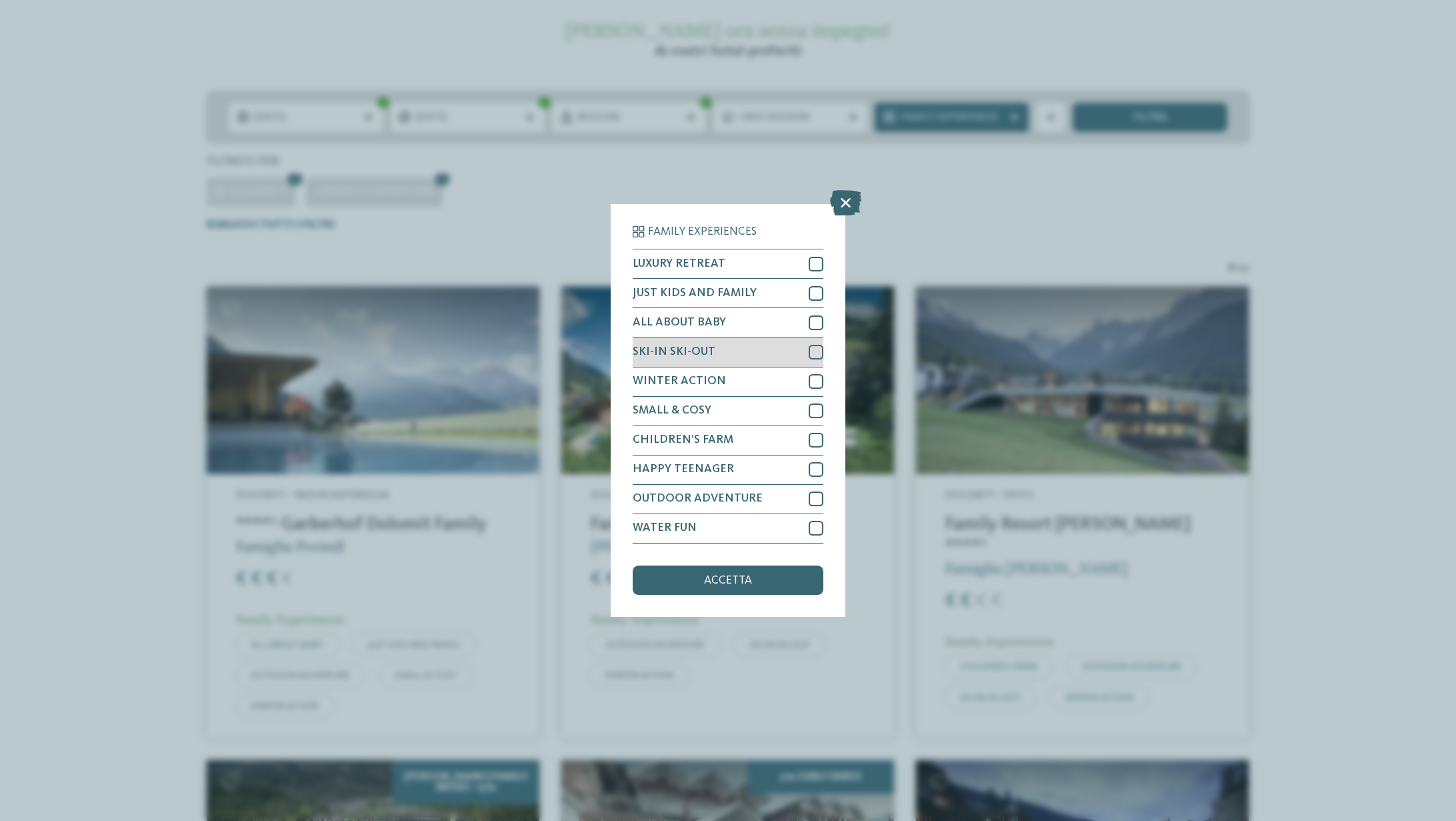
click at [820, 349] on div at bounding box center [817, 352] width 15 height 15
click at [757, 577] on div "accetta" at bounding box center [728, 580] width 190 height 30
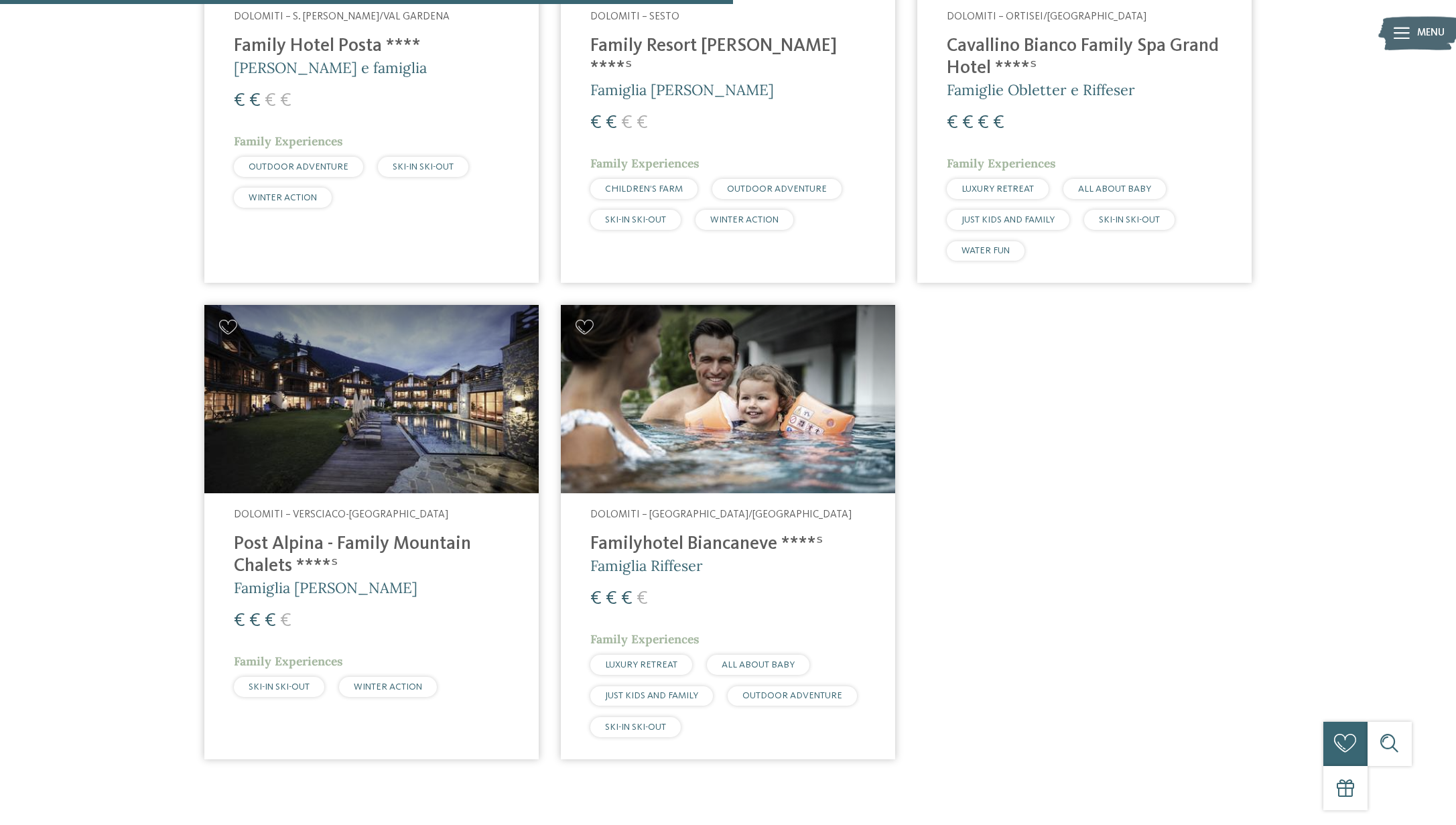
scroll to position [794, 0]
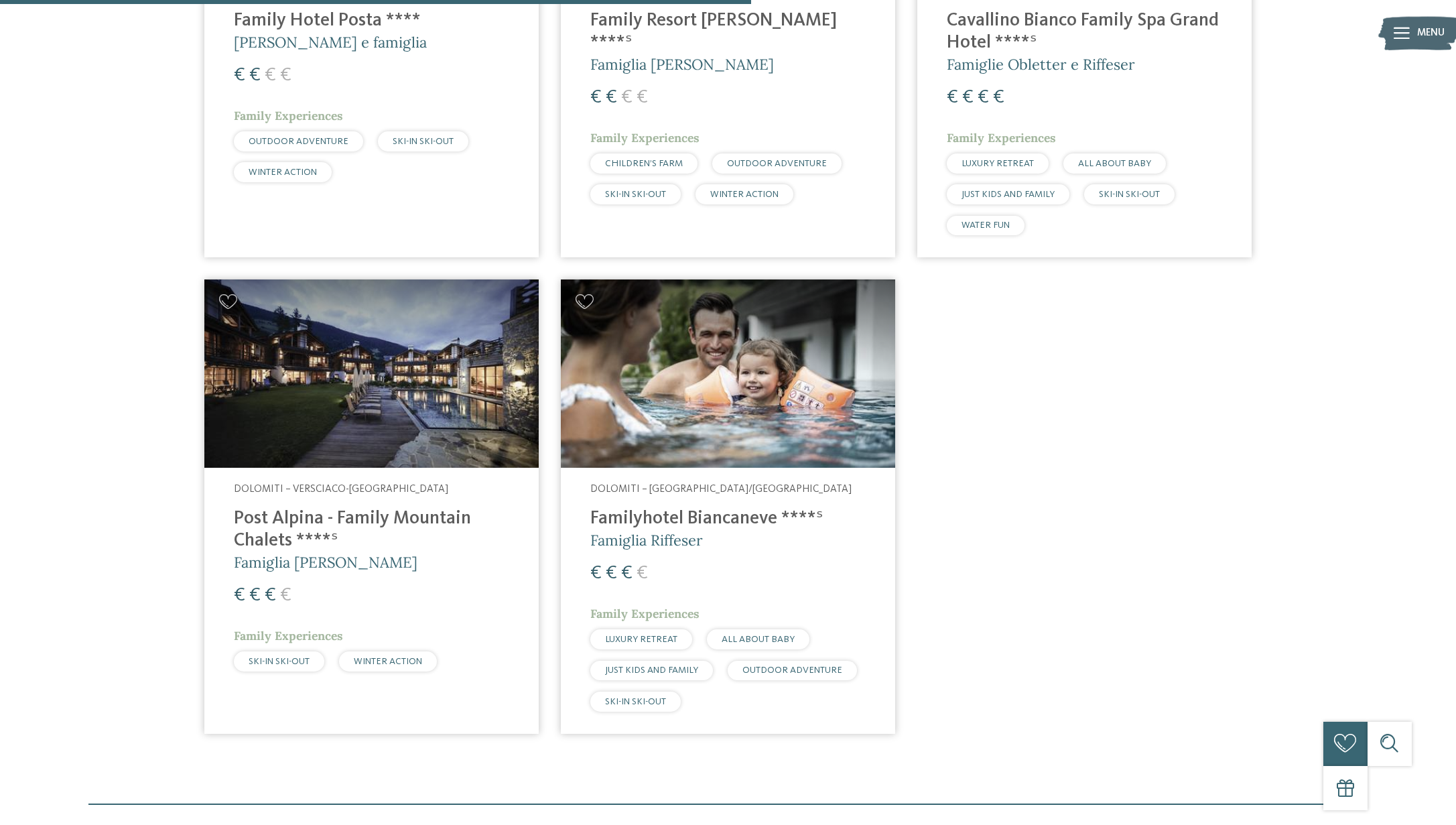
click at [304, 525] on h4 "Post Alpina - Family Mountain Chalets ****ˢ" at bounding box center [372, 529] width 276 height 44
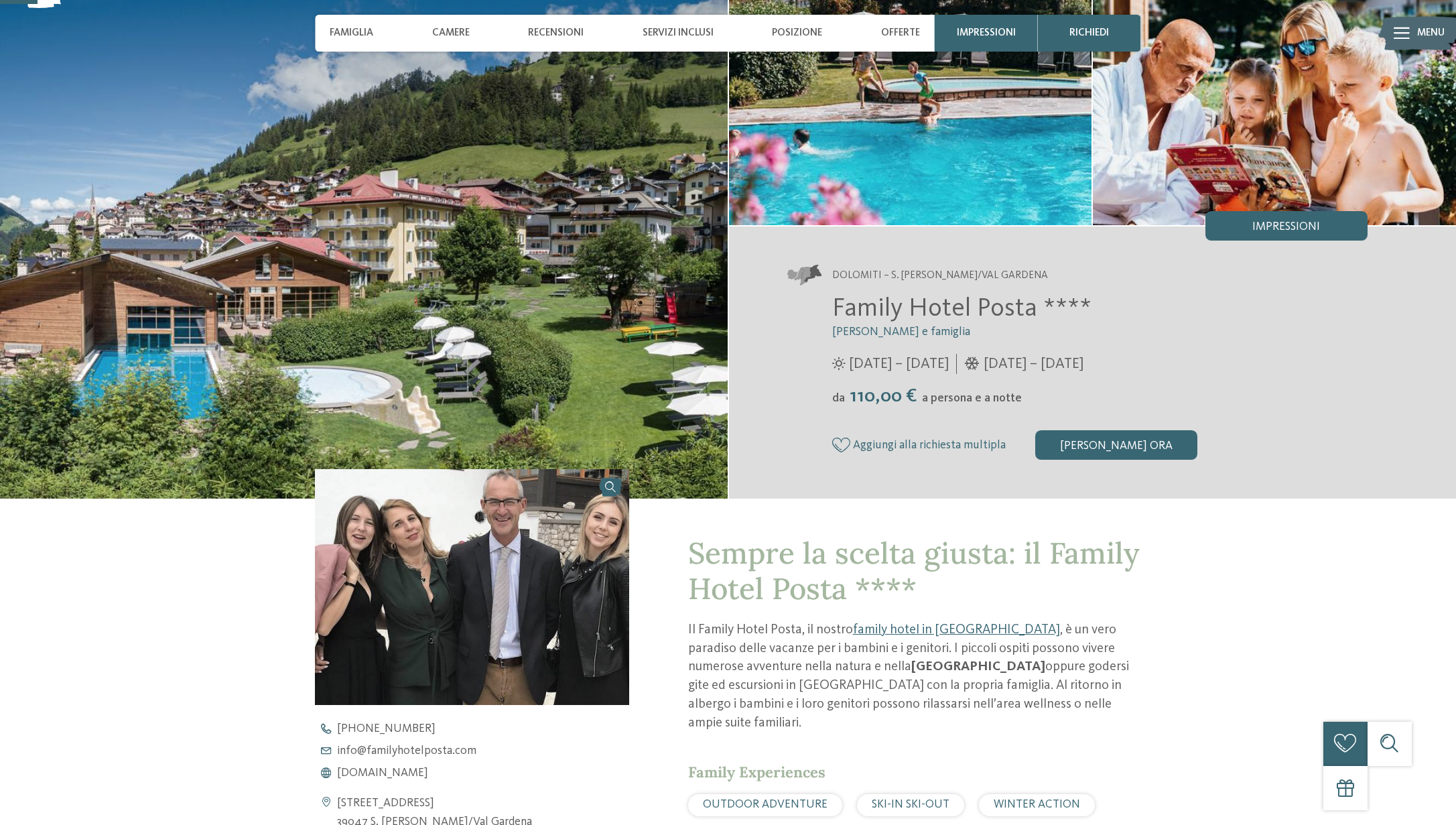
scroll to position [97, 0]
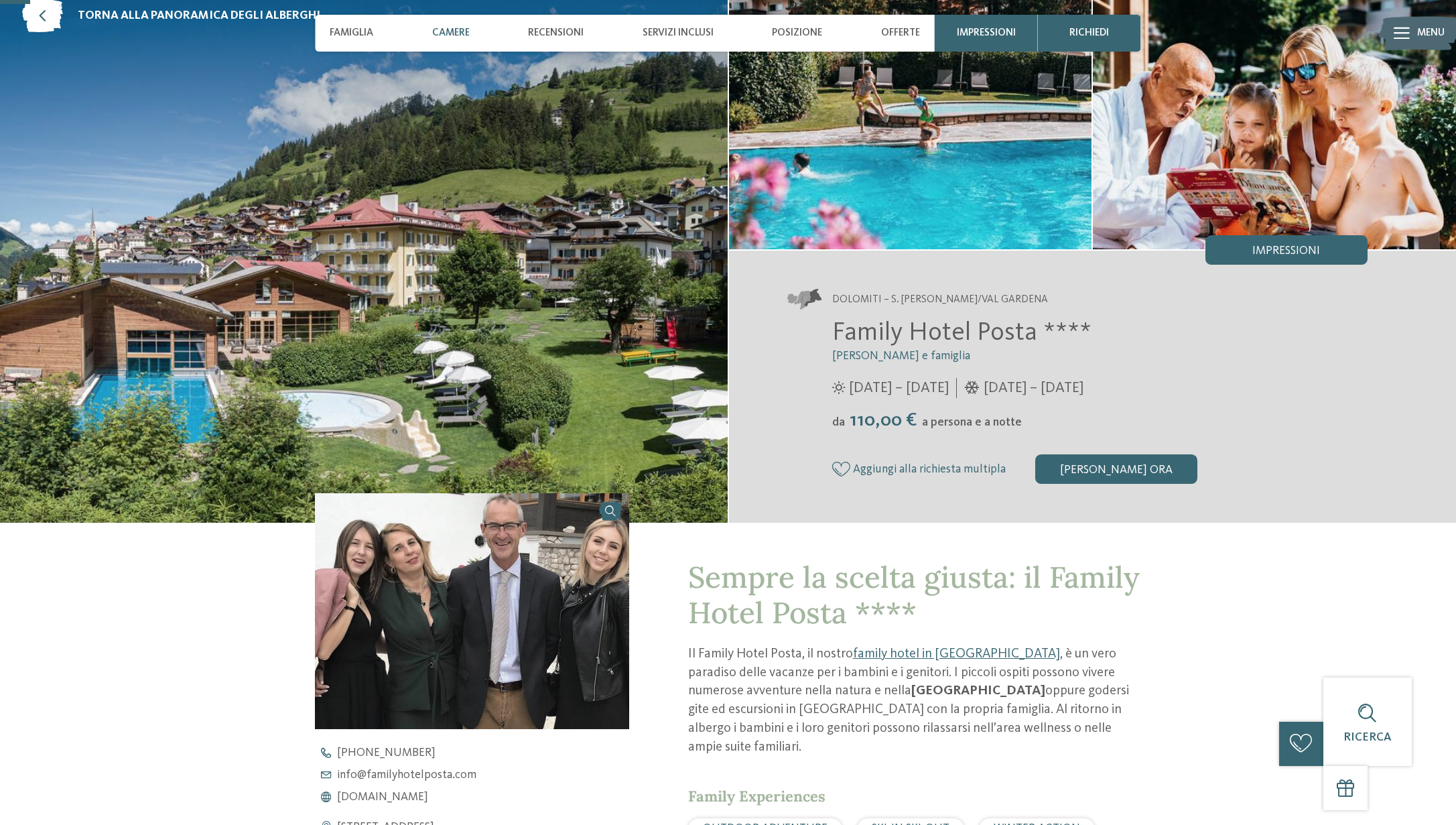
click at [445, 32] on span "Camere" at bounding box center [451, 33] width 37 height 12
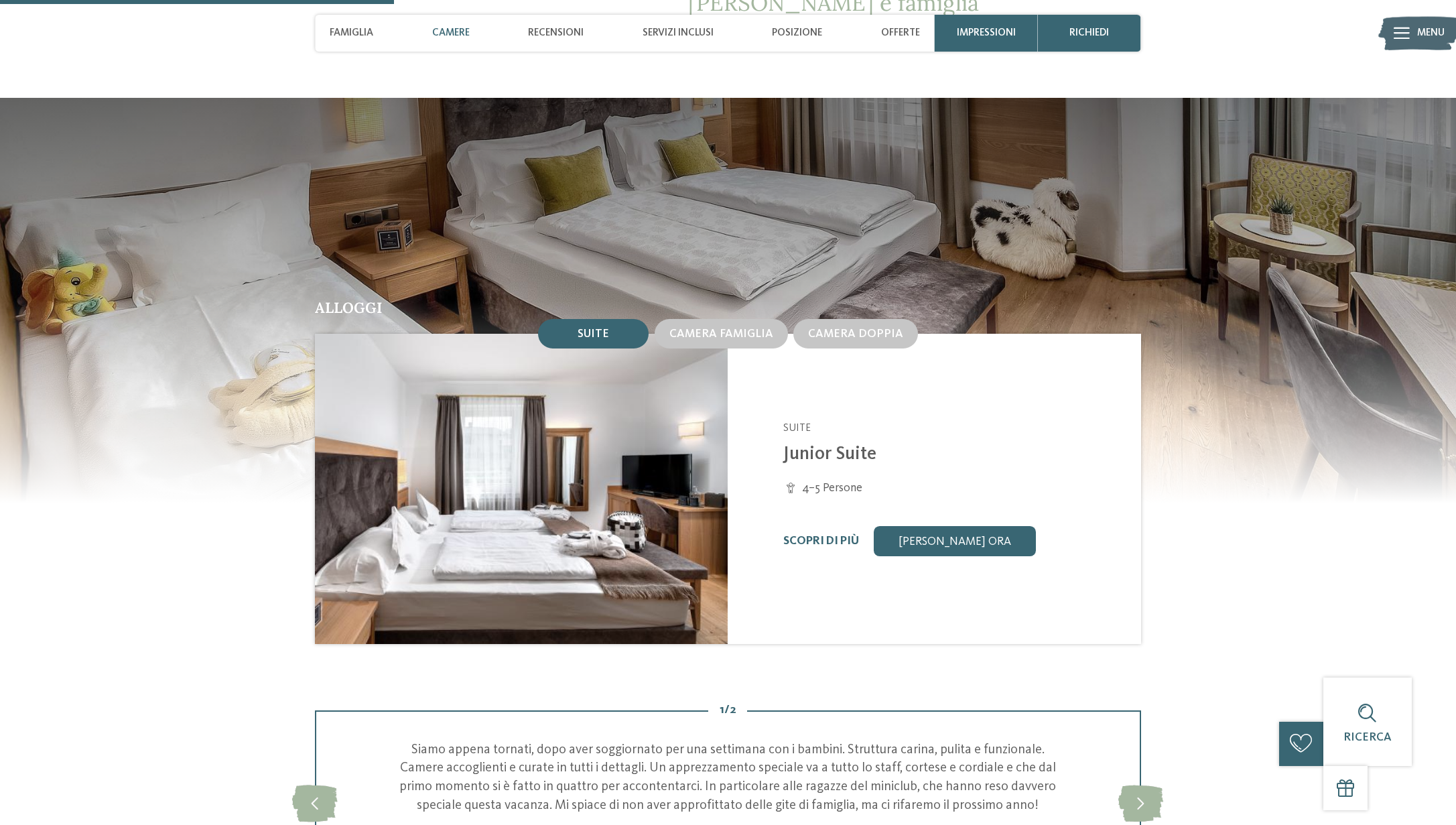
scroll to position [1261, 0]
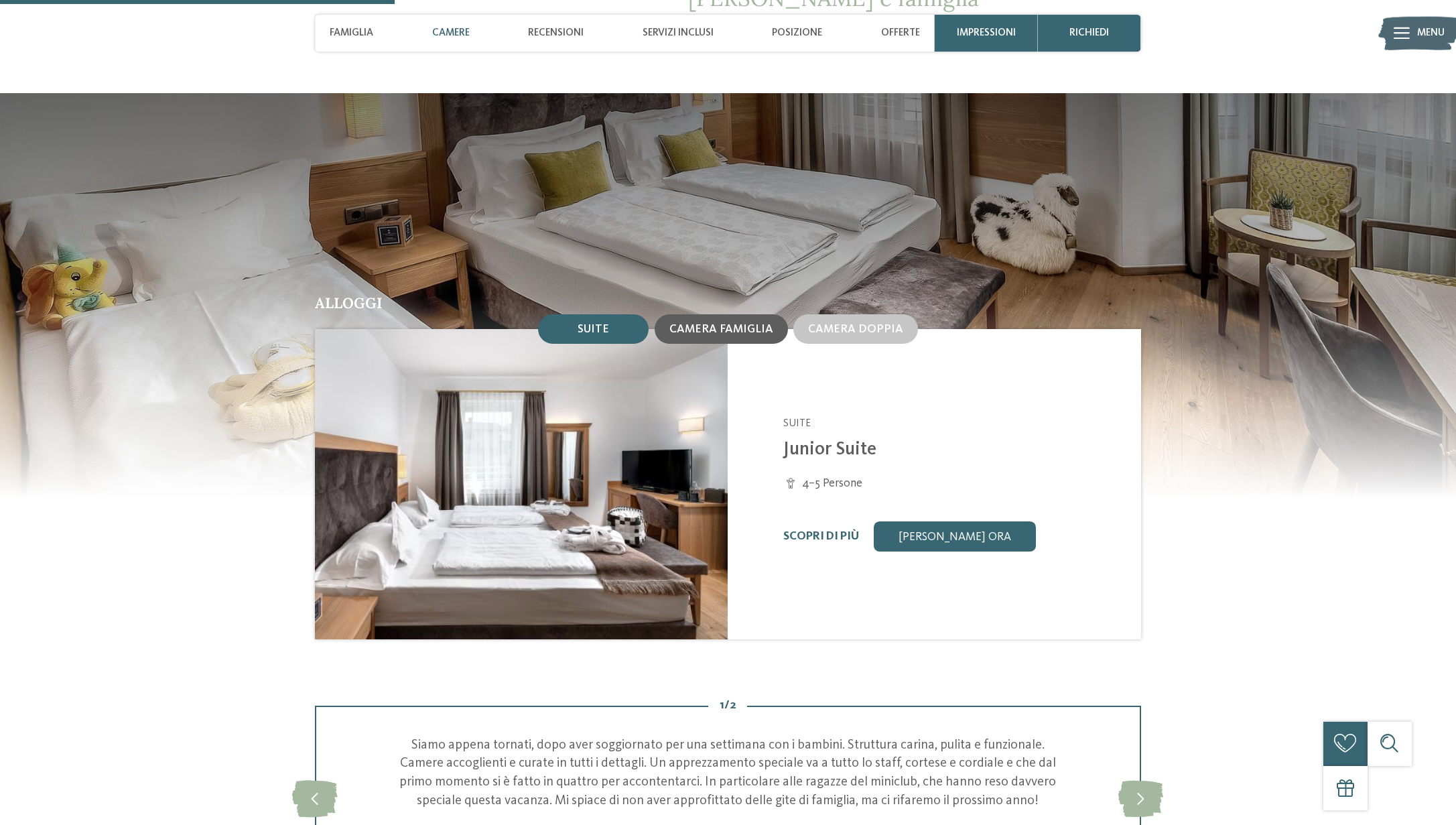
click at [725, 324] on span "Camera famiglia" at bounding box center [721, 329] width 104 height 11
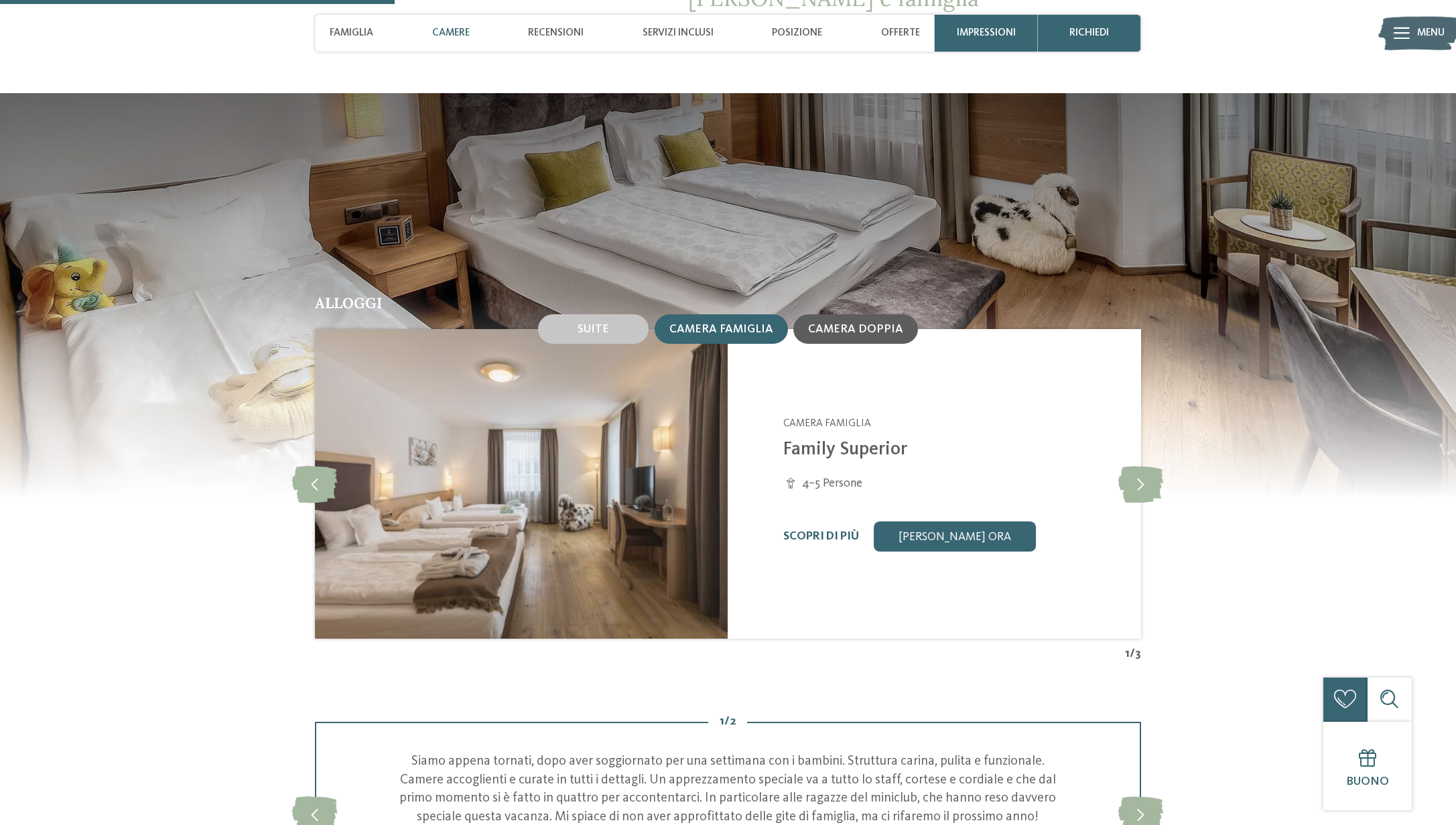
click at [848, 324] on span "Camera doppia" at bounding box center [856, 329] width 95 height 11
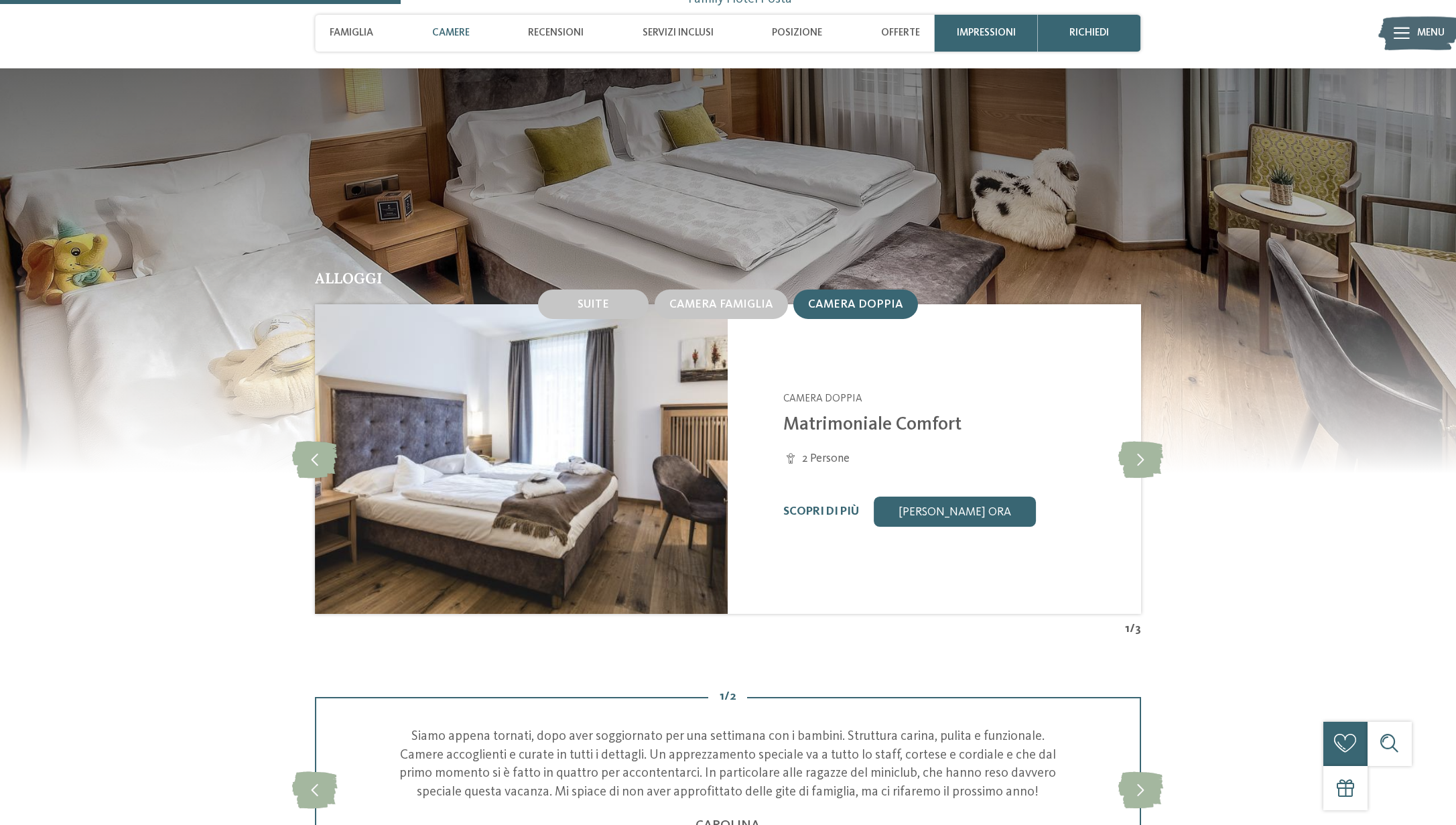
scroll to position [1480, 0]
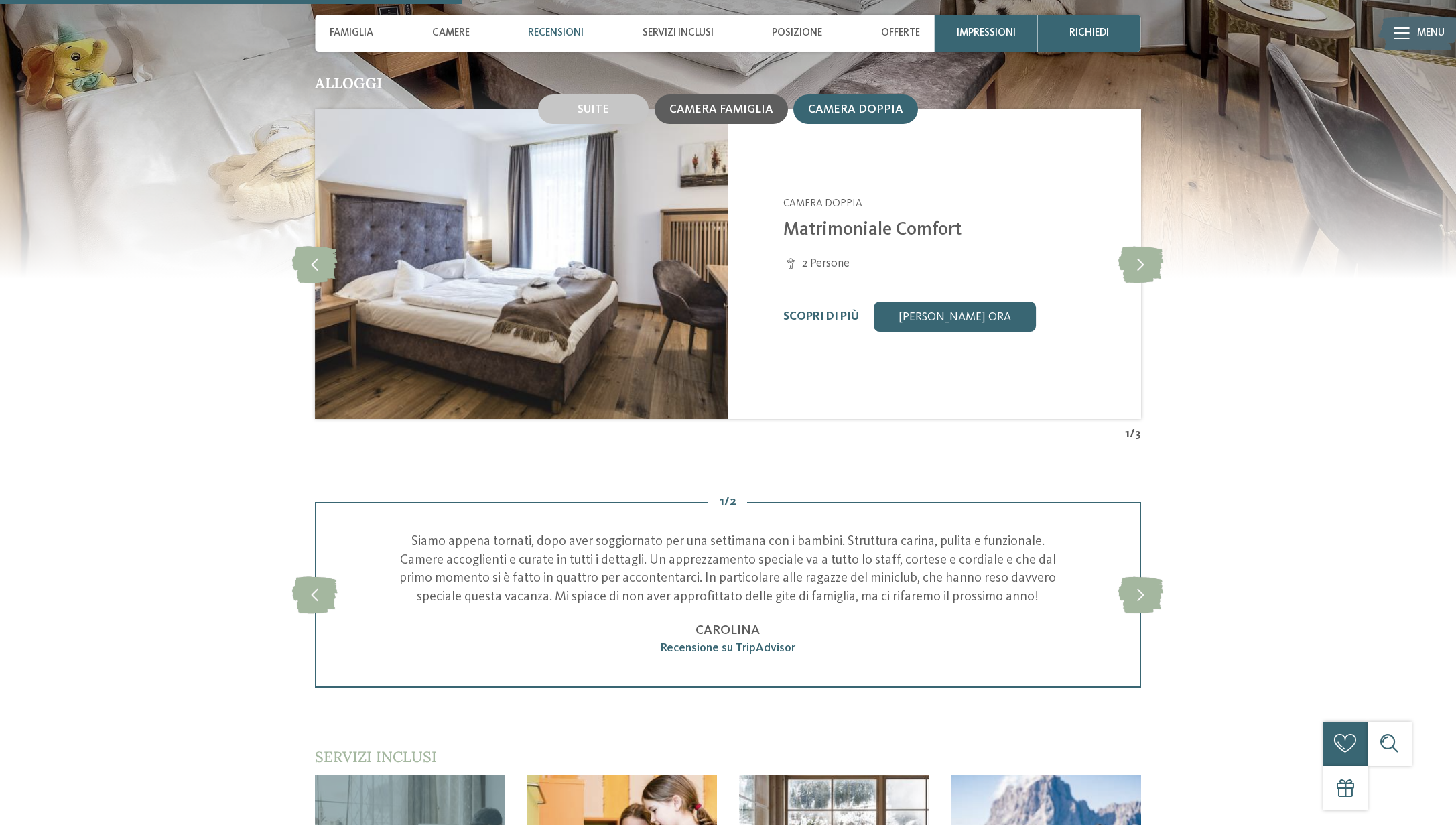
click at [722, 103] on span "Camera famiglia" at bounding box center [721, 109] width 104 height 11
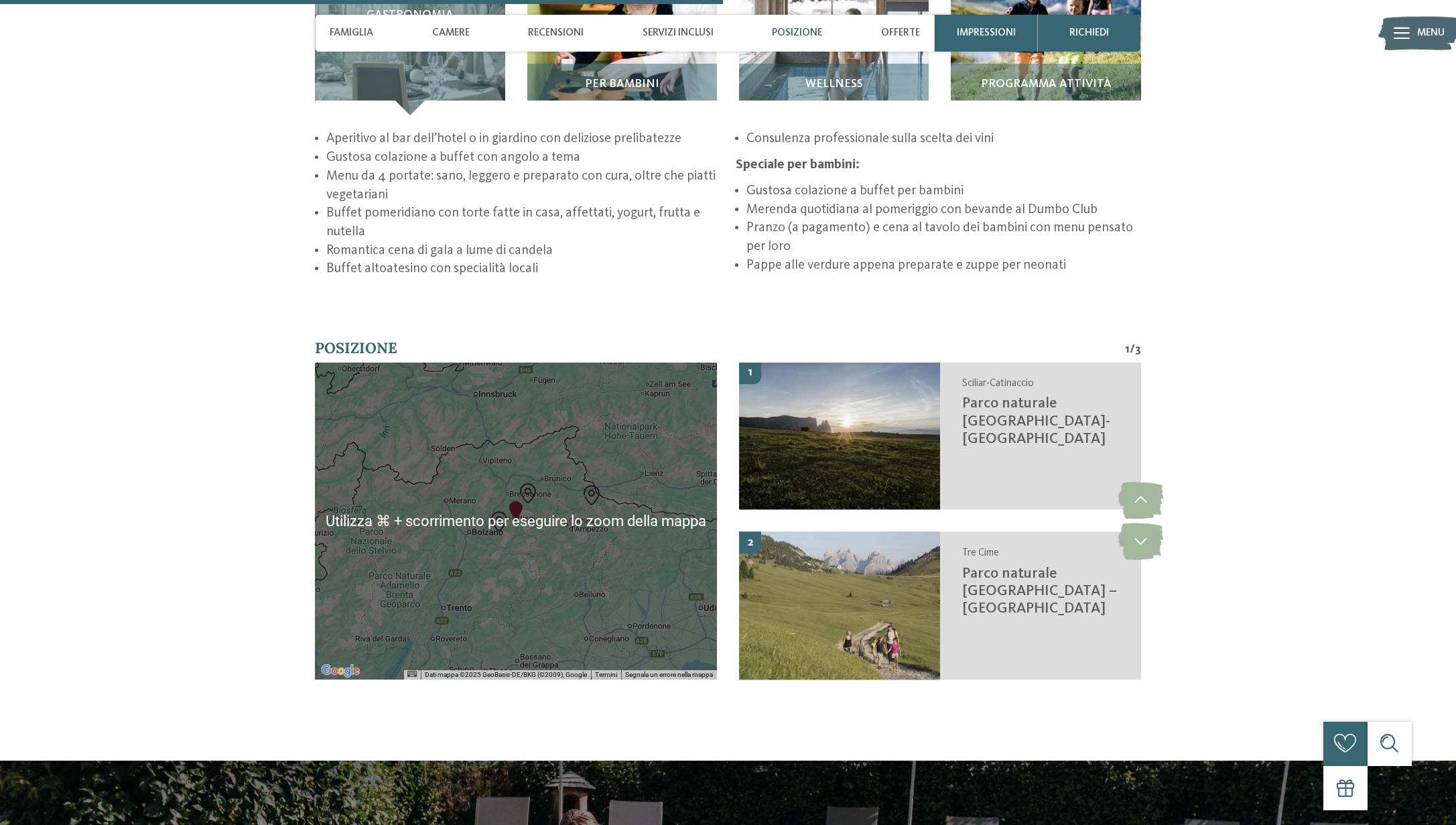
scroll to position [2330, 0]
click at [197, 459] on div "torna alla panoramica degli alberghi da Impressioni" at bounding box center [728, 82] width 1456 height 4677
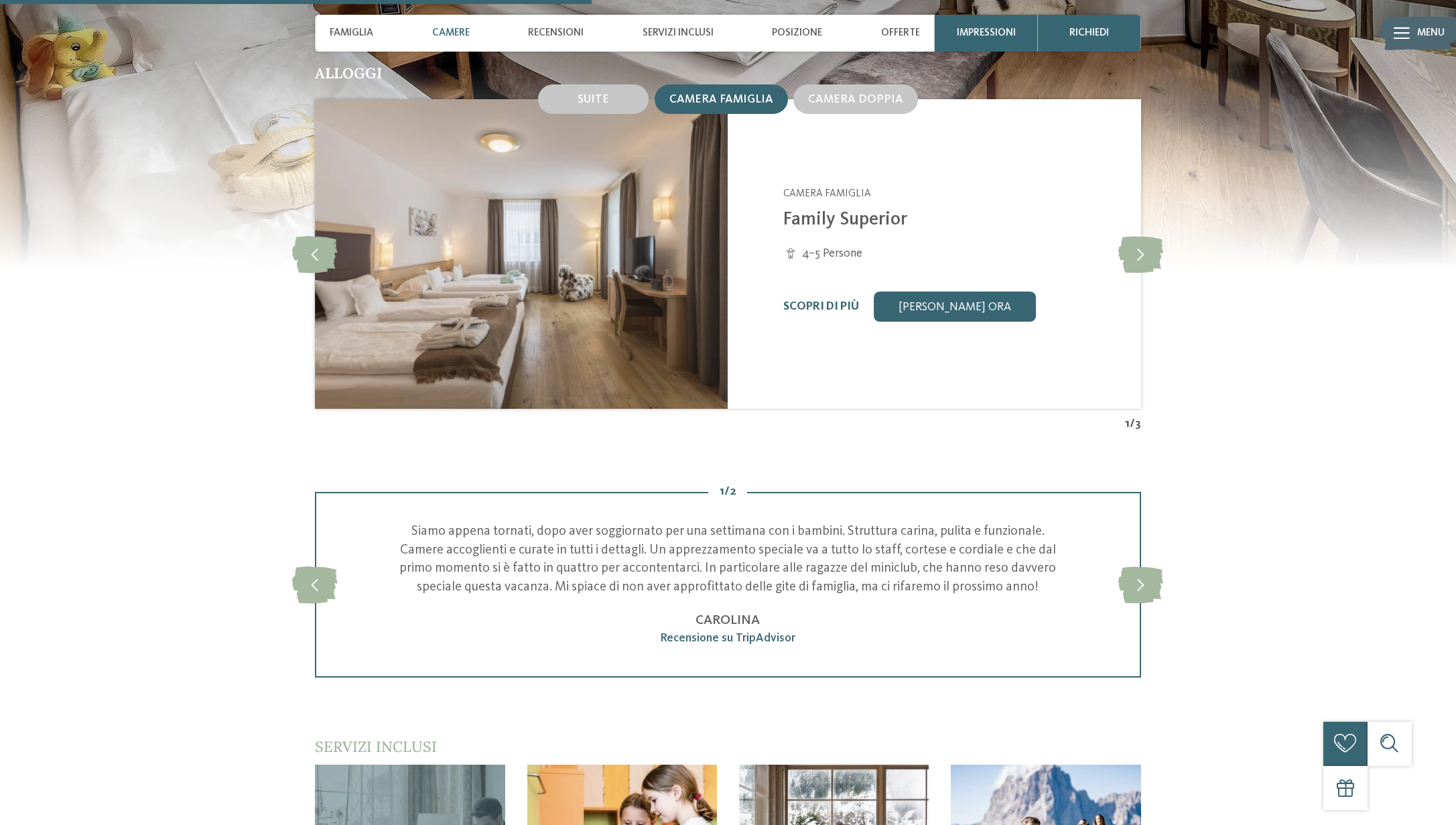
scroll to position [1489, 0]
click at [1405, 35] on icon at bounding box center [1402, 34] width 16 height 12
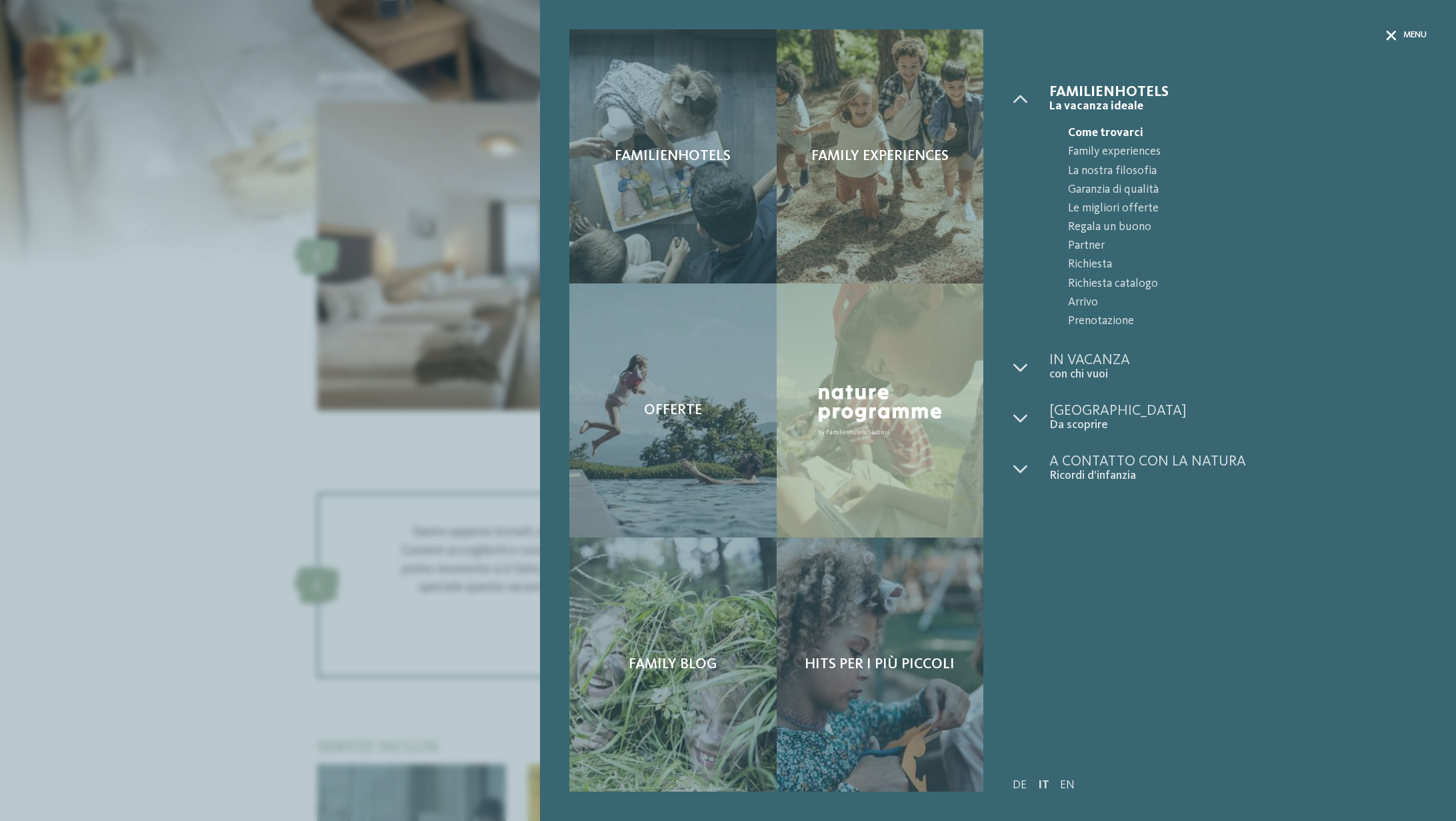
click at [1386, 32] on icon at bounding box center [1391, 35] width 10 height 10
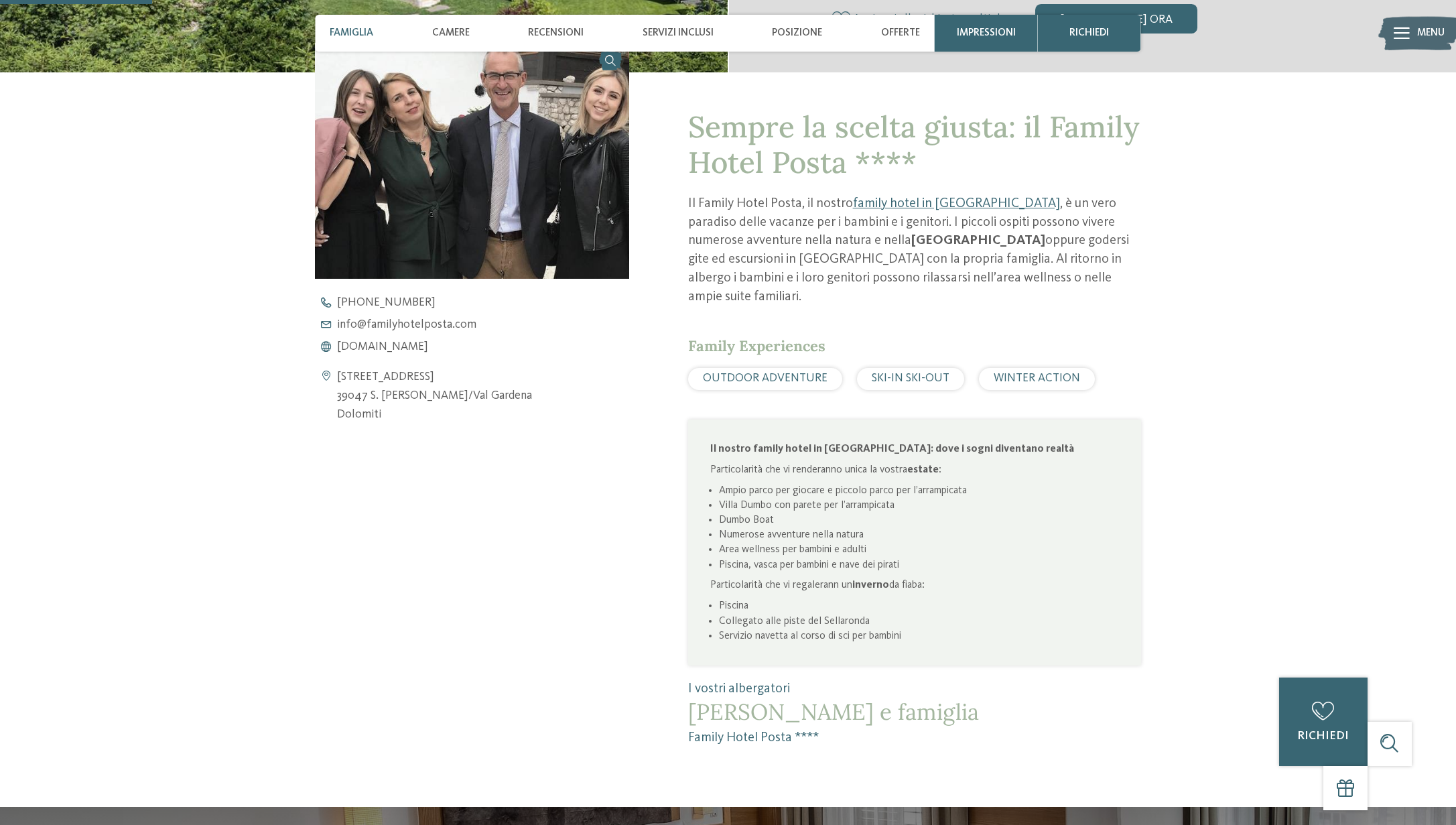
scroll to position [170, 0]
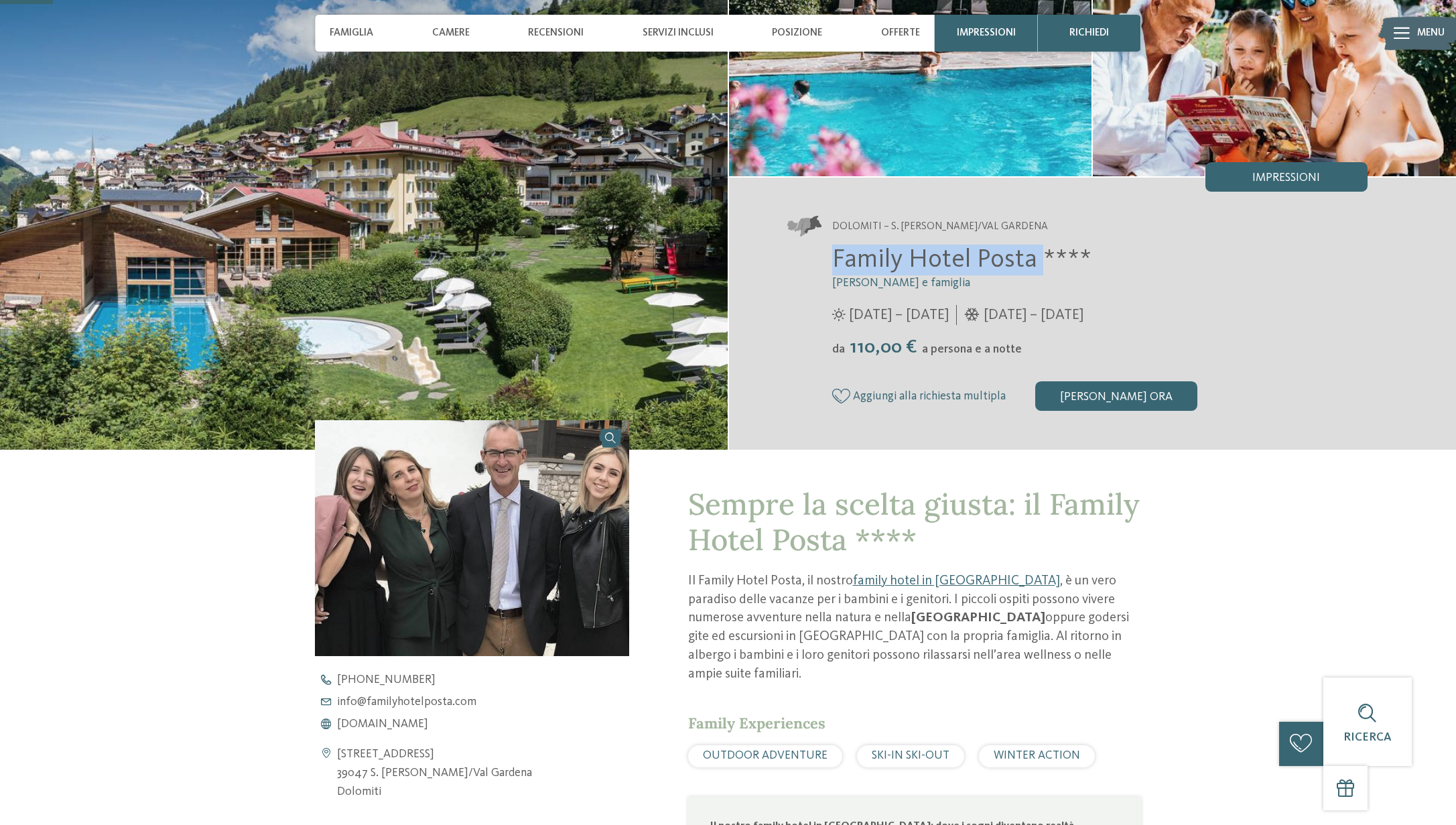
drag, startPoint x: 836, startPoint y: 261, endPoint x: 1035, endPoint y: 261, distance: 199.0
click at [1035, 261] on span "Family Hotel Posta ****" at bounding box center [962, 260] width 259 height 25
copy span "Family Hotel Posta"
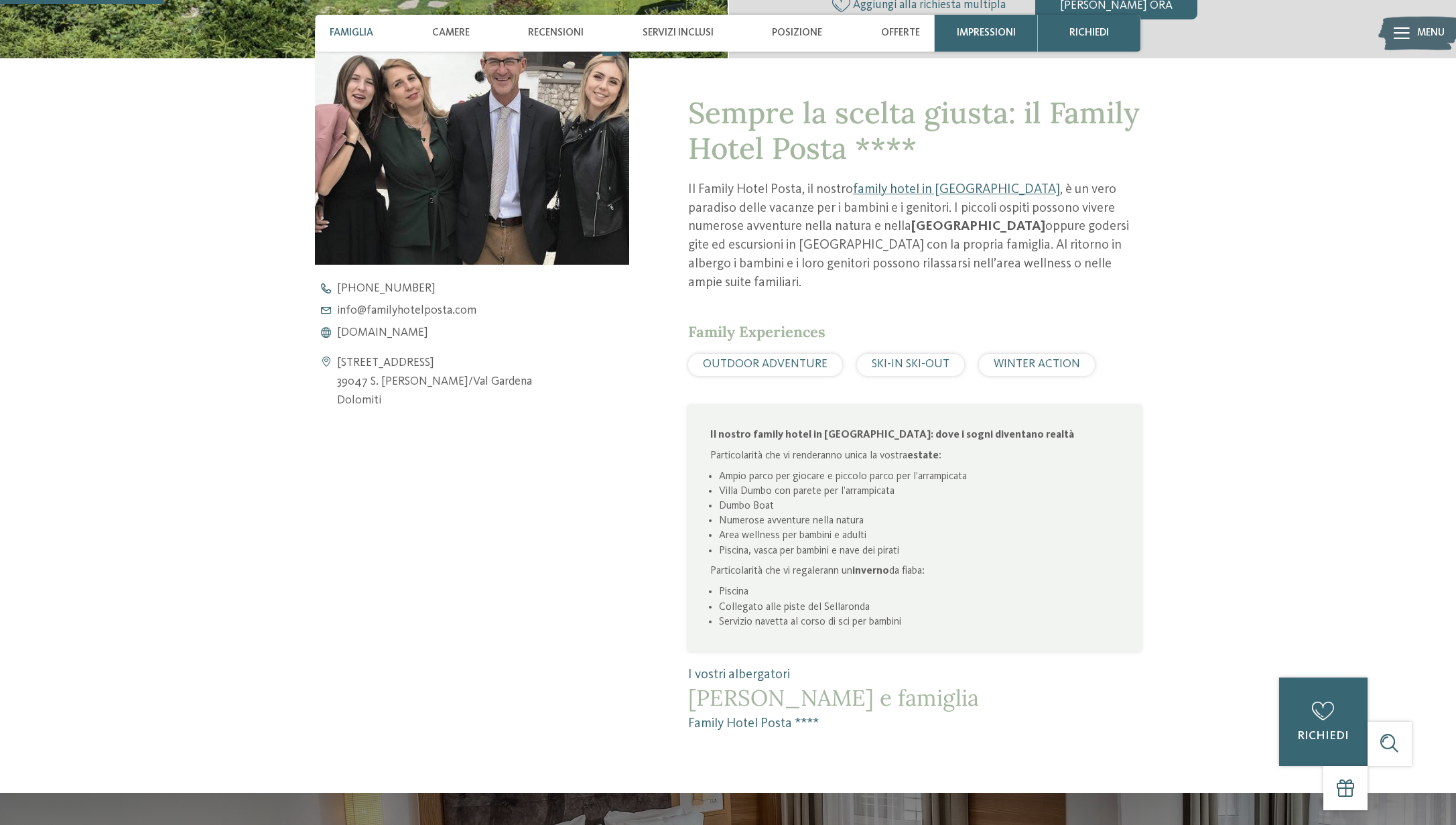
scroll to position [575, 0]
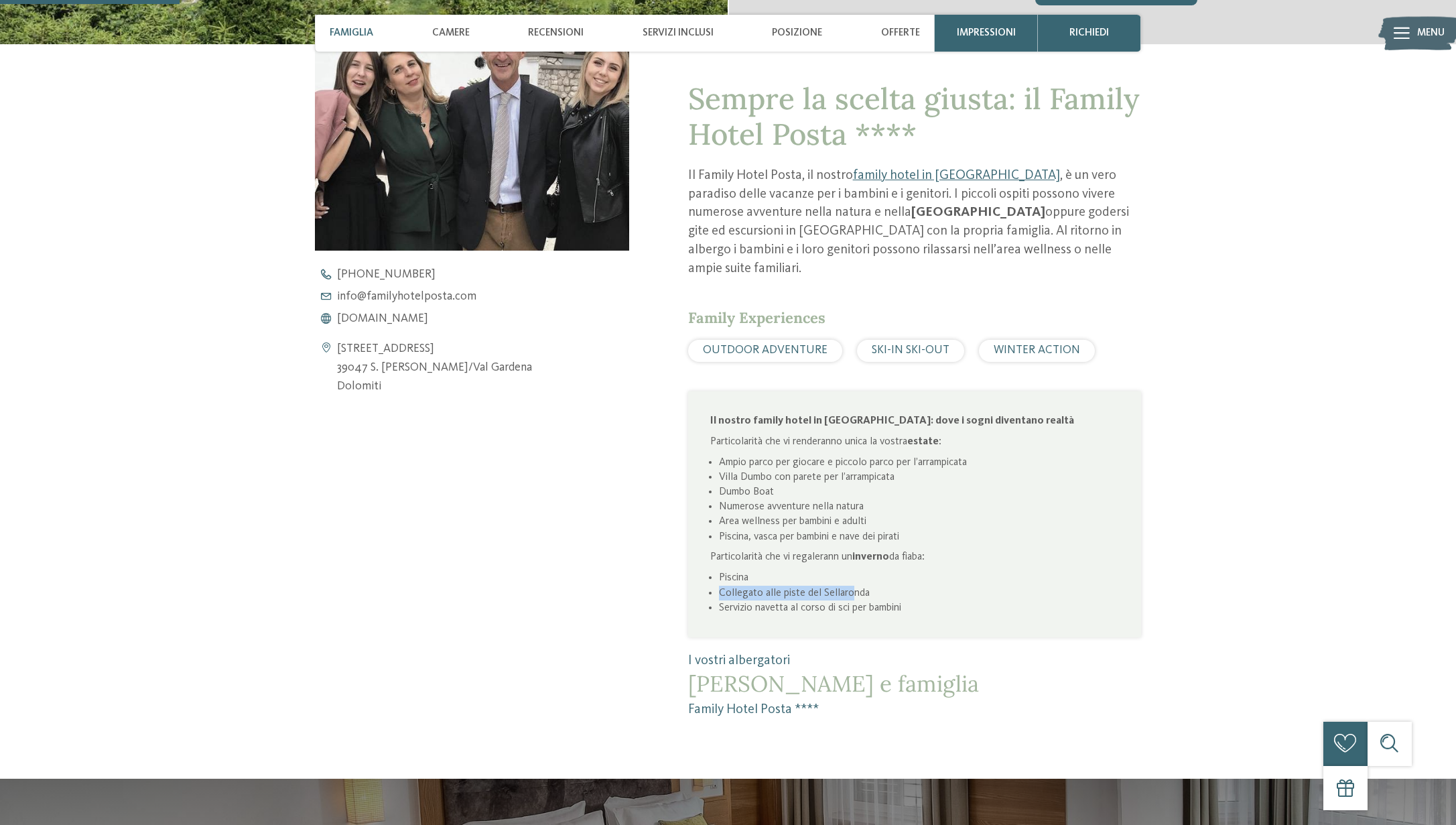
drag, startPoint x: 719, startPoint y: 575, endPoint x: 853, endPoint y: 579, distance: 134.1
click at [853, 585] on li "Collegato alle piste del Sellaronda" at bounding box center [919, 593] width 400 height 15
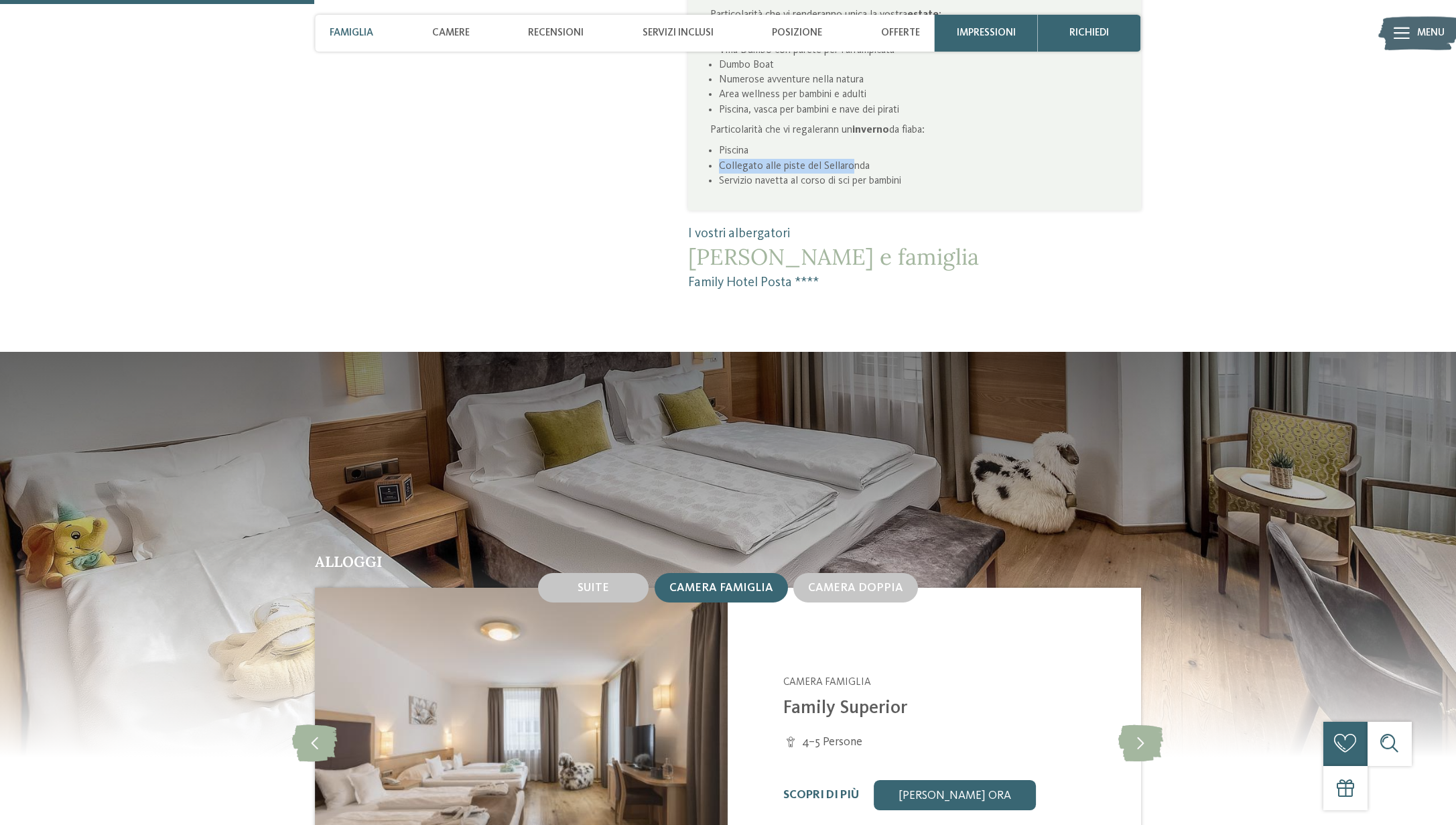
scroll to position [0, 0]
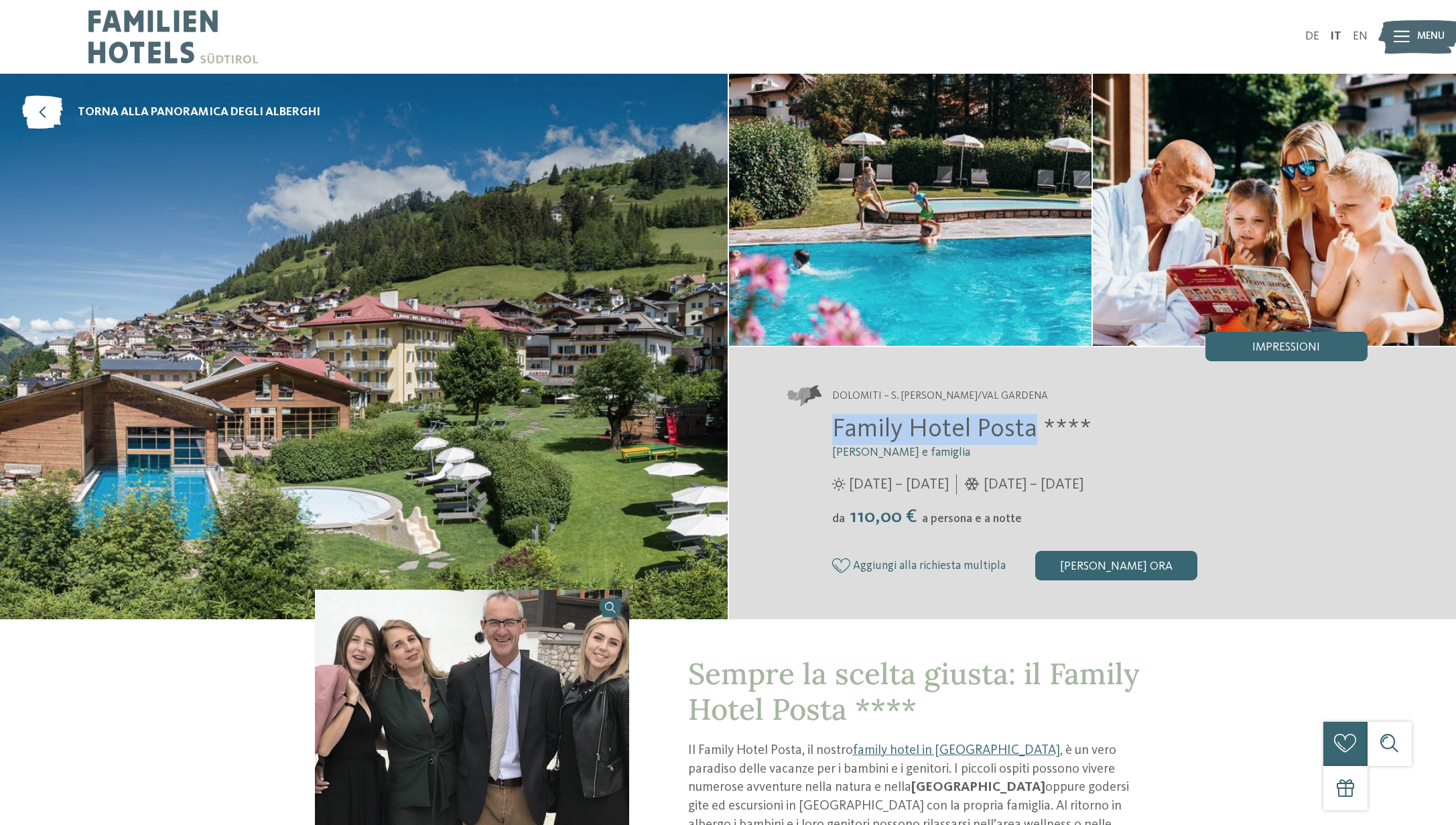
drag, startPoint x: 834, startPoint y: 424, endPoint x: 1030, endPoint y: 430, distance: 196.1
click at [1030, 430] on span "Family Hotel Posta ****" at bounding box center [962, 430] width 259 height 25
copy span "Family Hotel Posta"
drag, startPoint x: 844, startPoint y: 429, endPoint x: 1029, endPoint y: 427, distance: 185.0
click at [1029, 427] on span "Family Hotel Posta ****" at bounding box center [962, 430] width 259 height 25
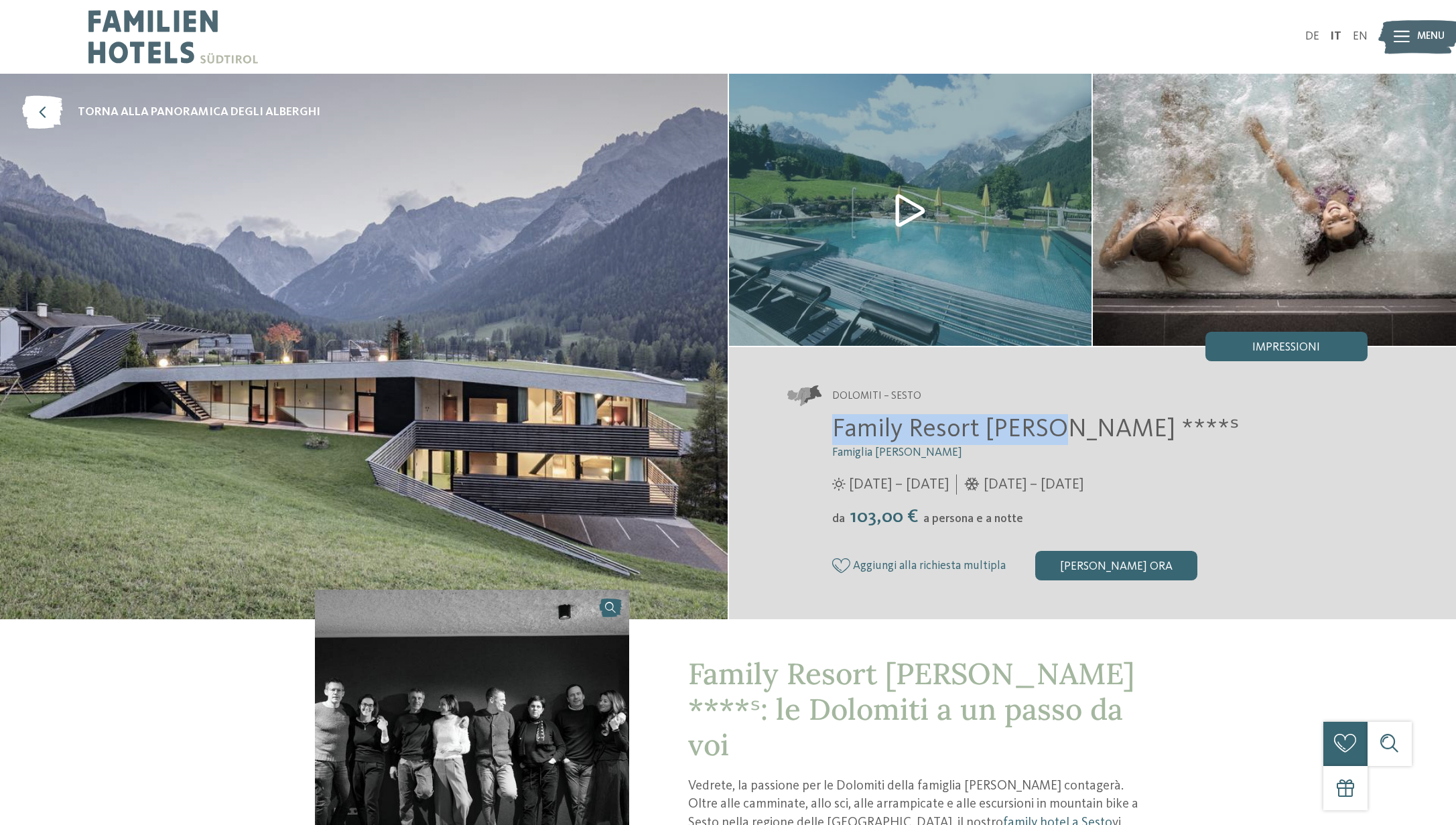
drag, startPoint x: 834, startPoint y: 430, endPoint x: 1052, endPoint y: 437, distance: 218.1
click at [1052, 437] on span "Family Resort Rainer ****ˢ" at bounding box center [1036, 430] width 407 height 25
copy span "Family Resort Rainer"
drag, startPoint x: 836, startPoint y: 426, endPoint x: 1047, endPoint y: 427, distance: 211.0
click at [1047, 427] on span "Family Resort Rainer ****ˢ" at bounding box center [1036, 430] width 407 height 25
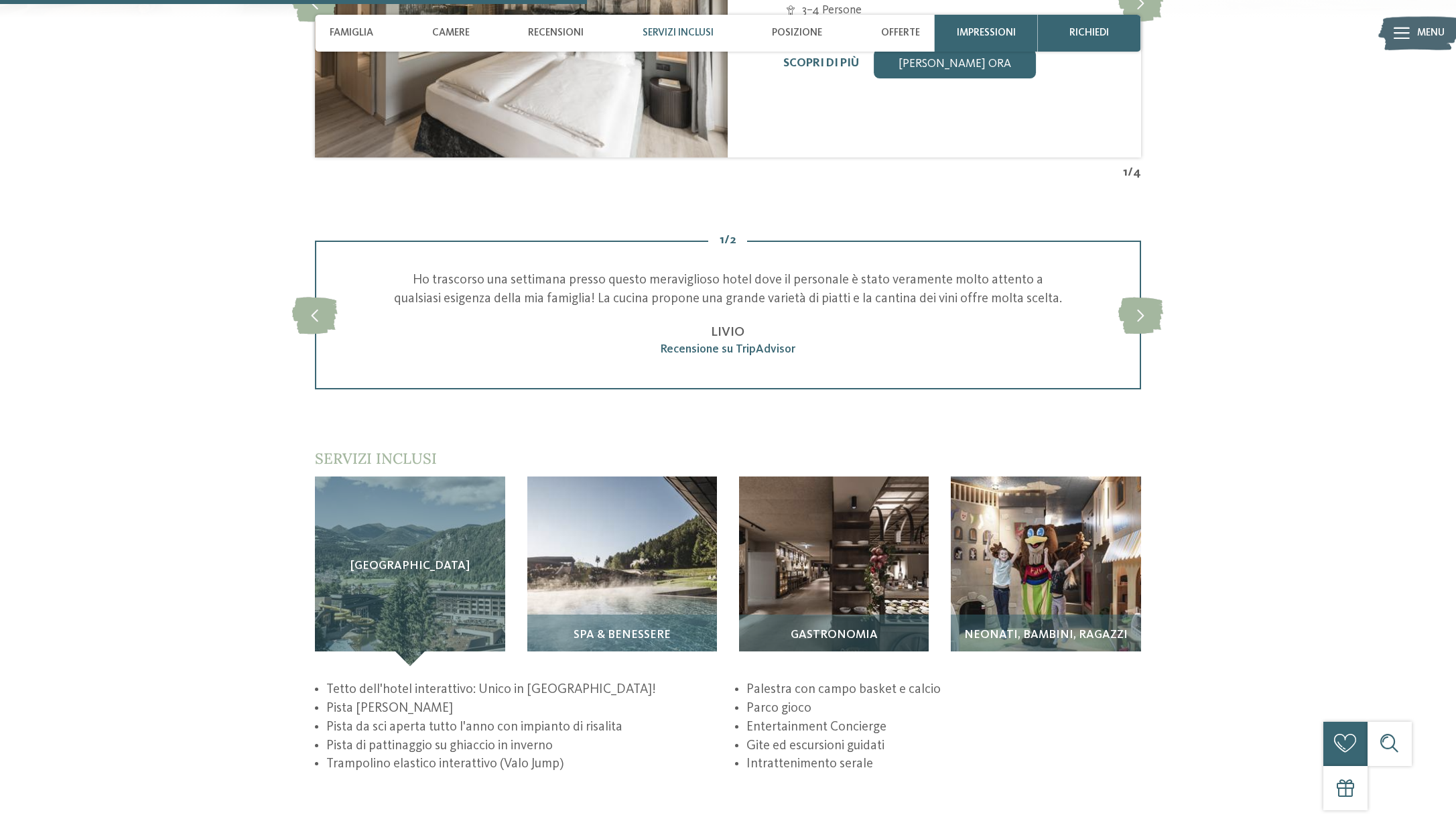
scroll to position [1928, 0]
